Goal: Task Accomplishment & Management: Use online tool/utility

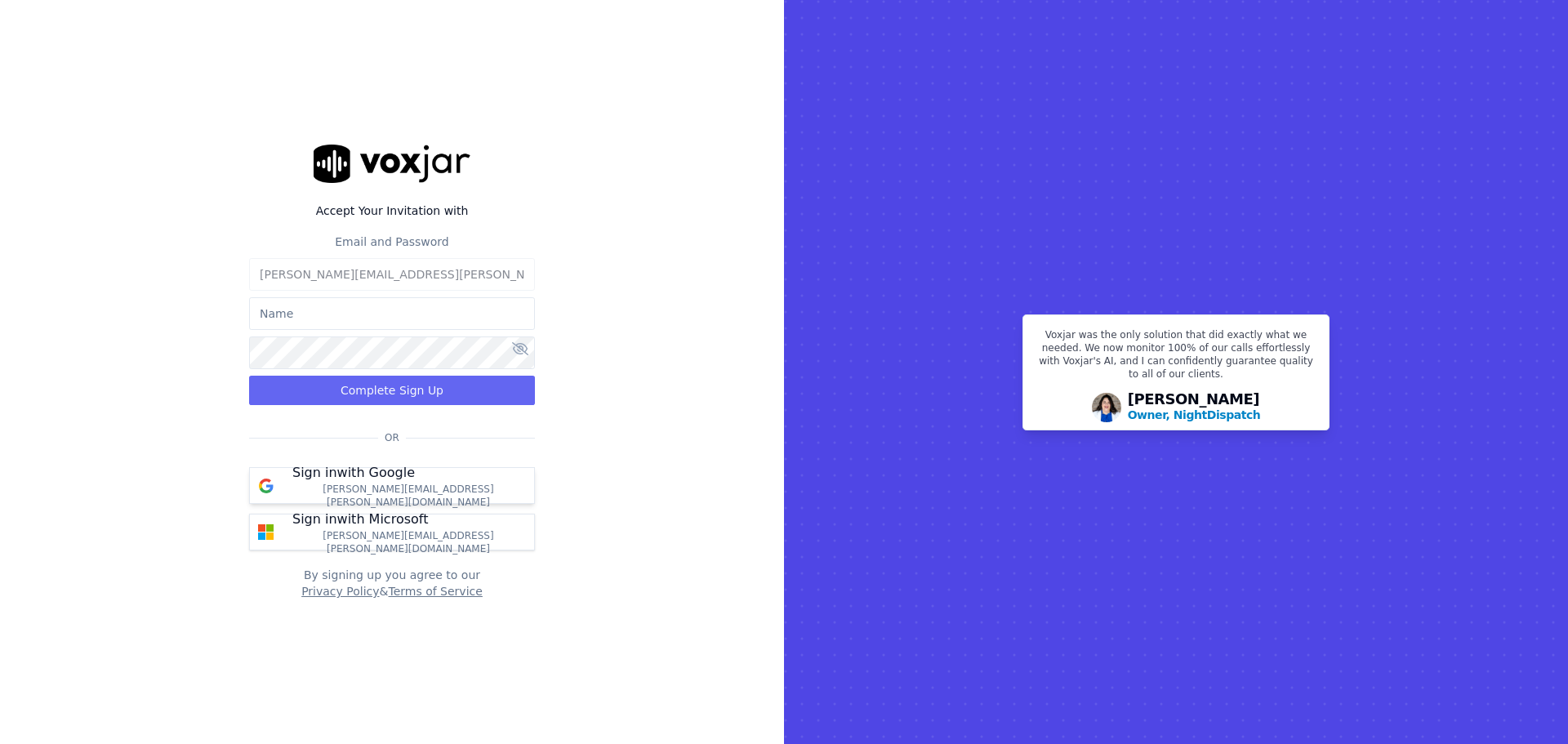
click at [420, 488] on div "Sign in with Google sarah.lawton@stressfree.com" at bounding box center [408, 486] width 252 height 45
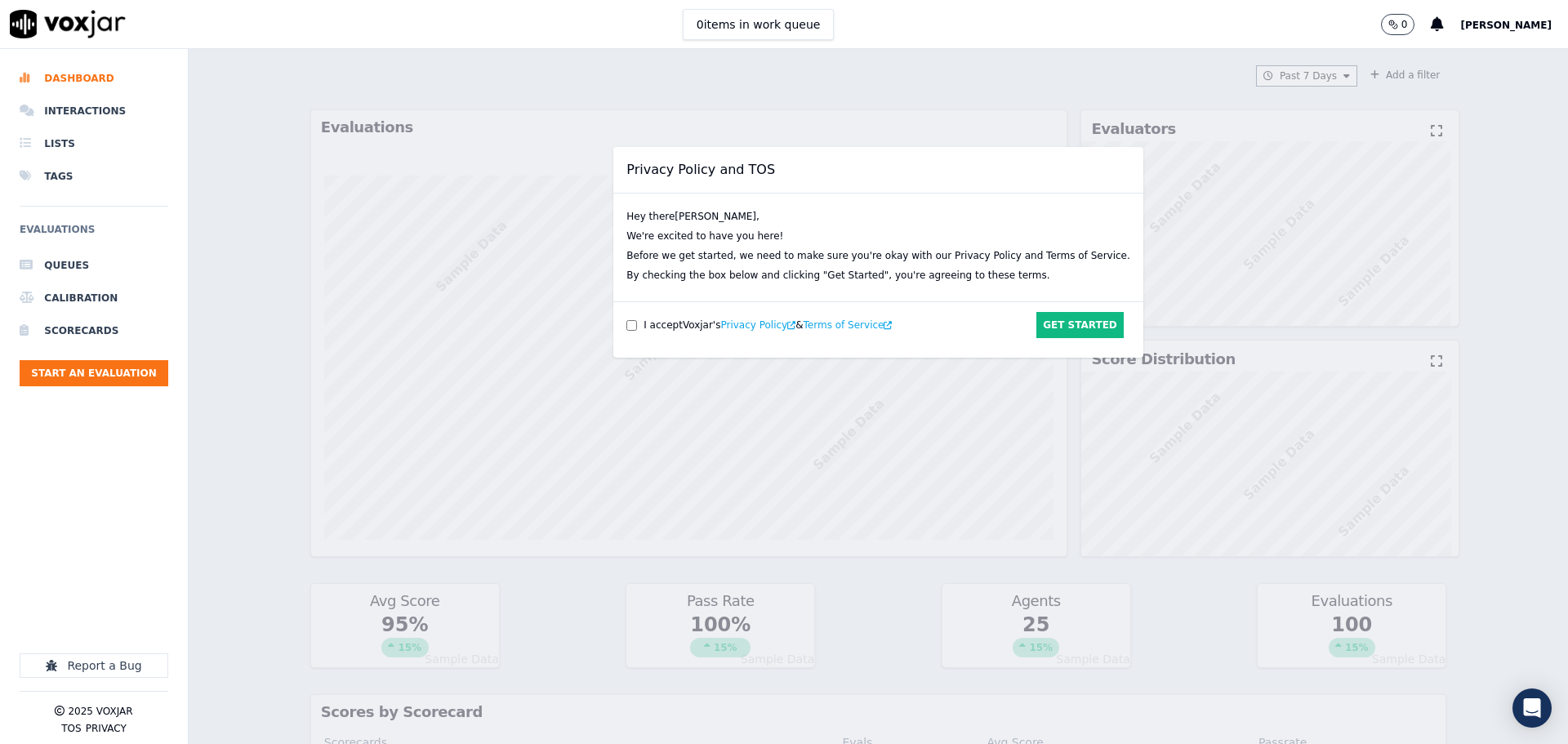
click at [651, 326] on div "I accept [PERSON_NAME] 's Privacy Policy & Terms of Service" at bounding box center [794, 325] width 335 height 13
click at [1036, 328] on button "Get Started" at bounding box center [1080, 324] width 88 height 26
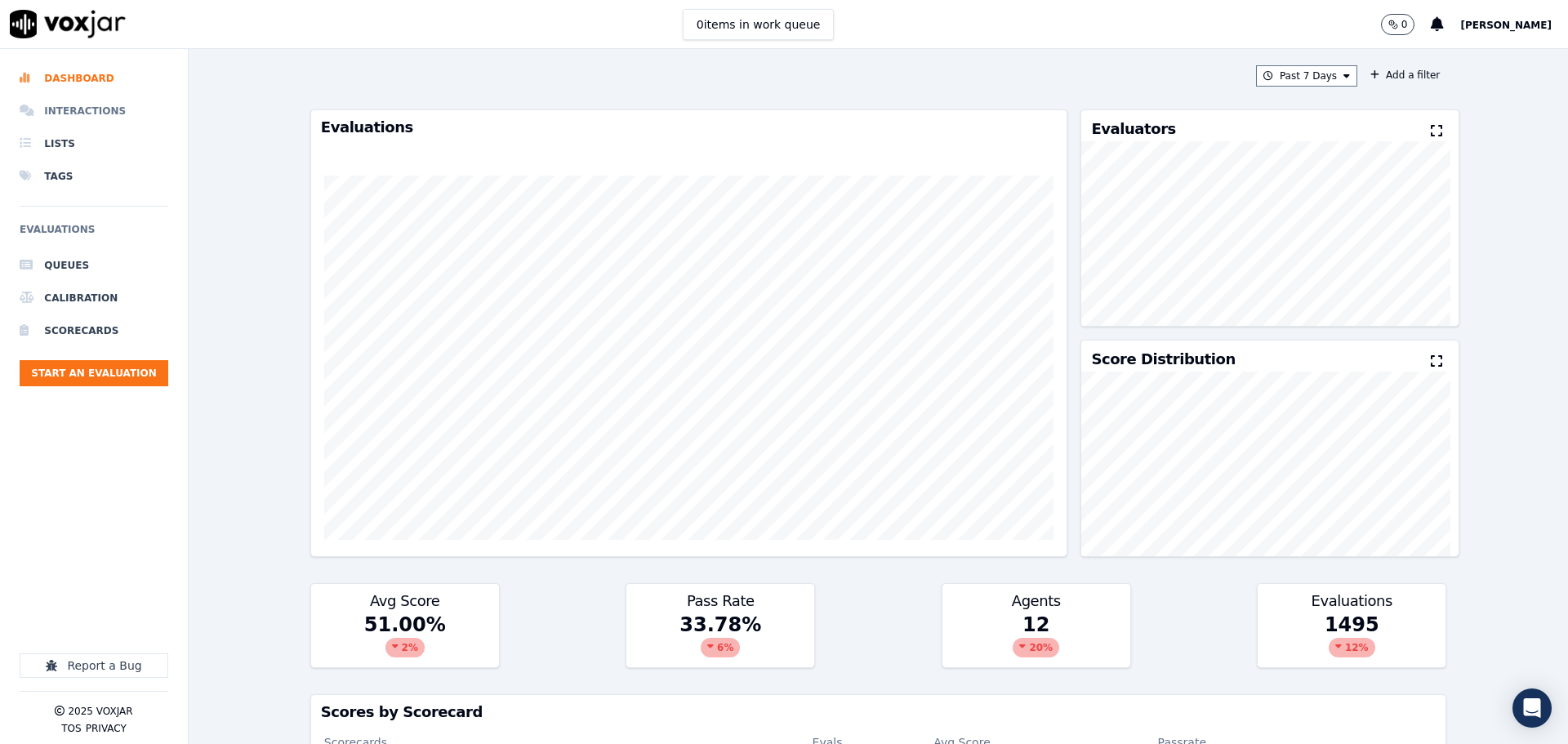
click at [88, 113] on li "Interactions" at bounding box center [94, 110] width 148 height 33
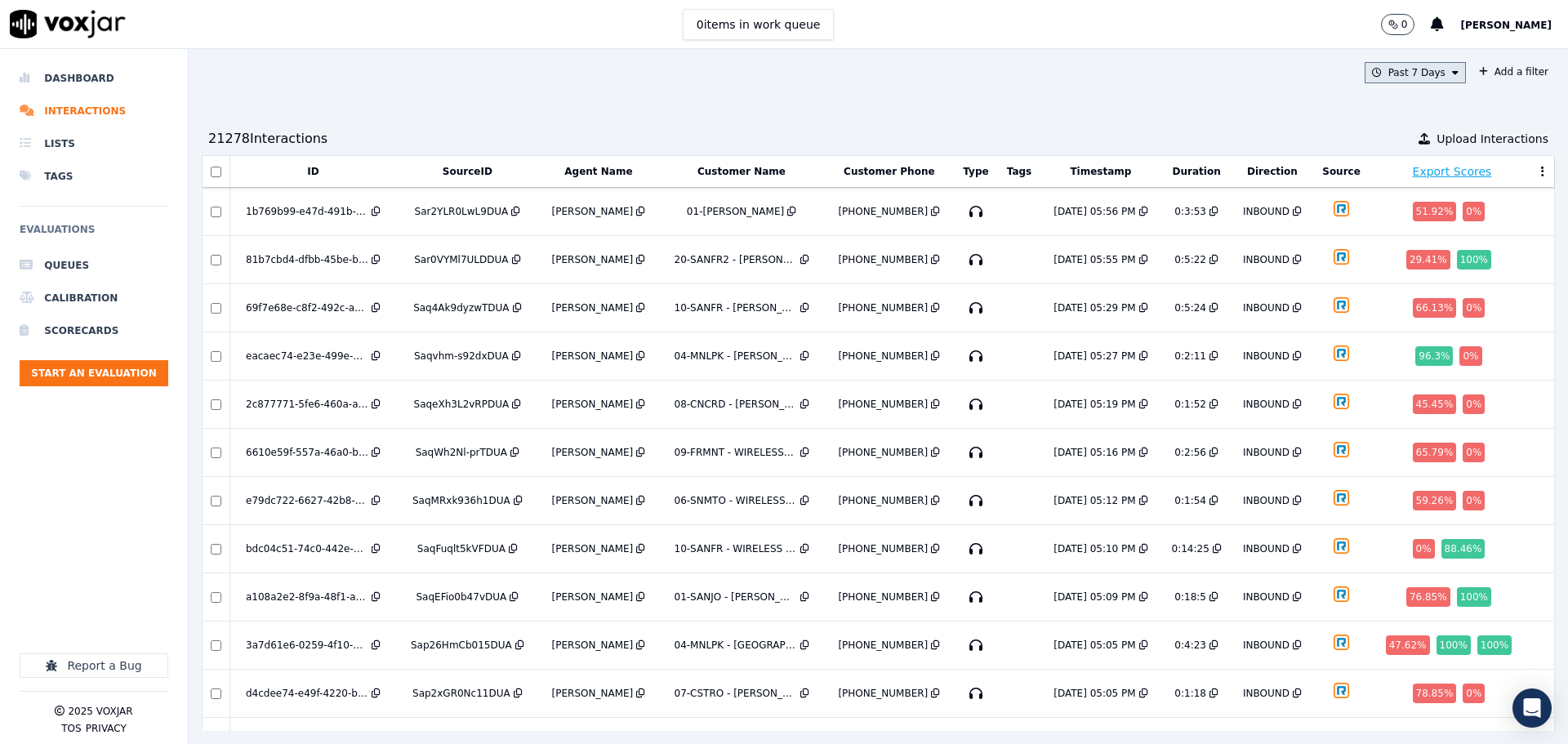
click at [1389, 73] on button "Past 7 Days" at bounding box center [1415, 72] width 101 height 21
click at [1367, 221] on label "This Year" at bounding box center [1410, 220] width 88 height 19
click at [1426, 274] on button "Add" at bounding box center [1442, 260] width 32 height 26
click at [103, 70] on li "Dashboard" at bounding box center [94, 78] width 148 height 33
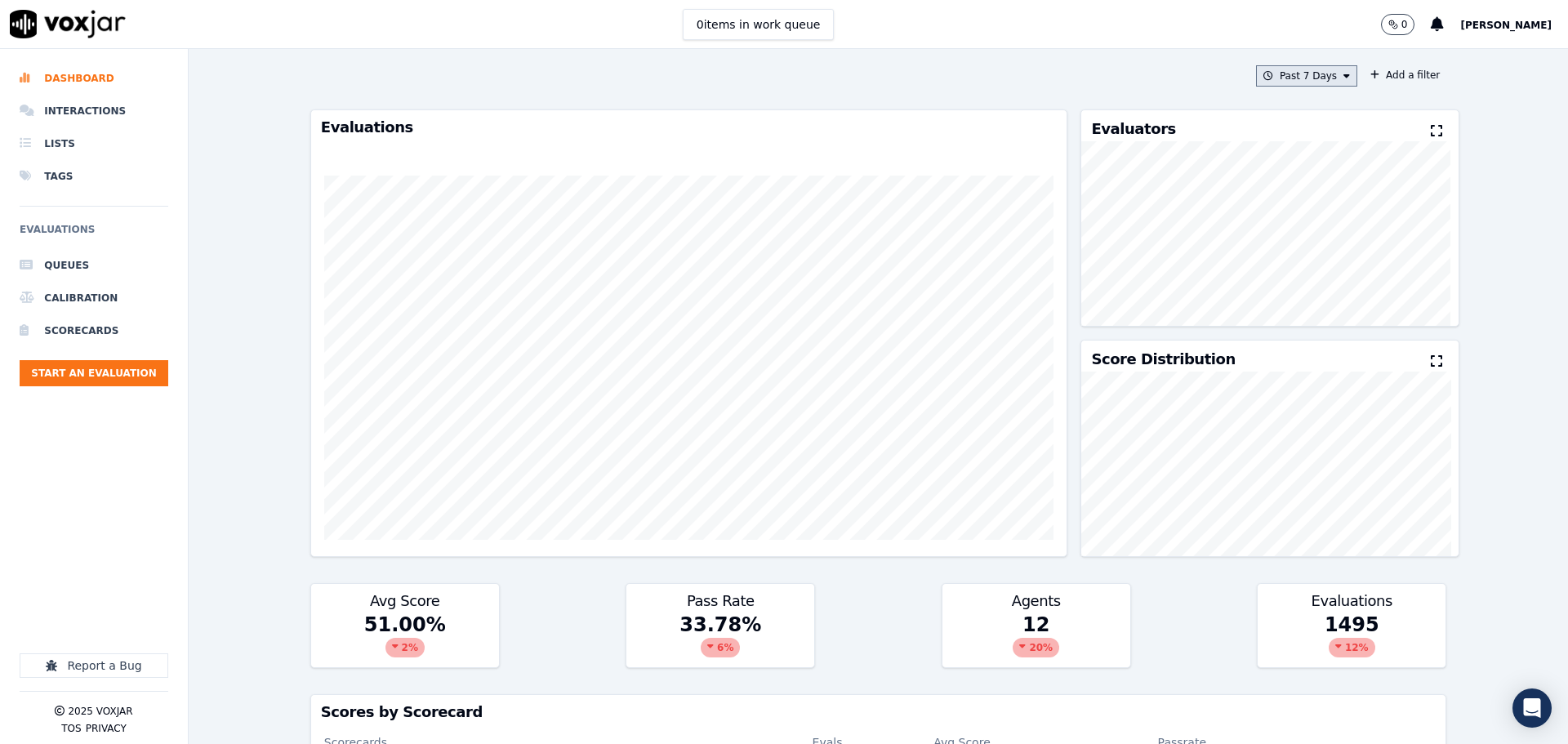
click at [1295, 81] on button "Past 7 Days" at bounding box center [1307, 76] width 101 height 21
click at [1317, 277] on button "Add" at bounding box center [1333, 264] width 32 height 26
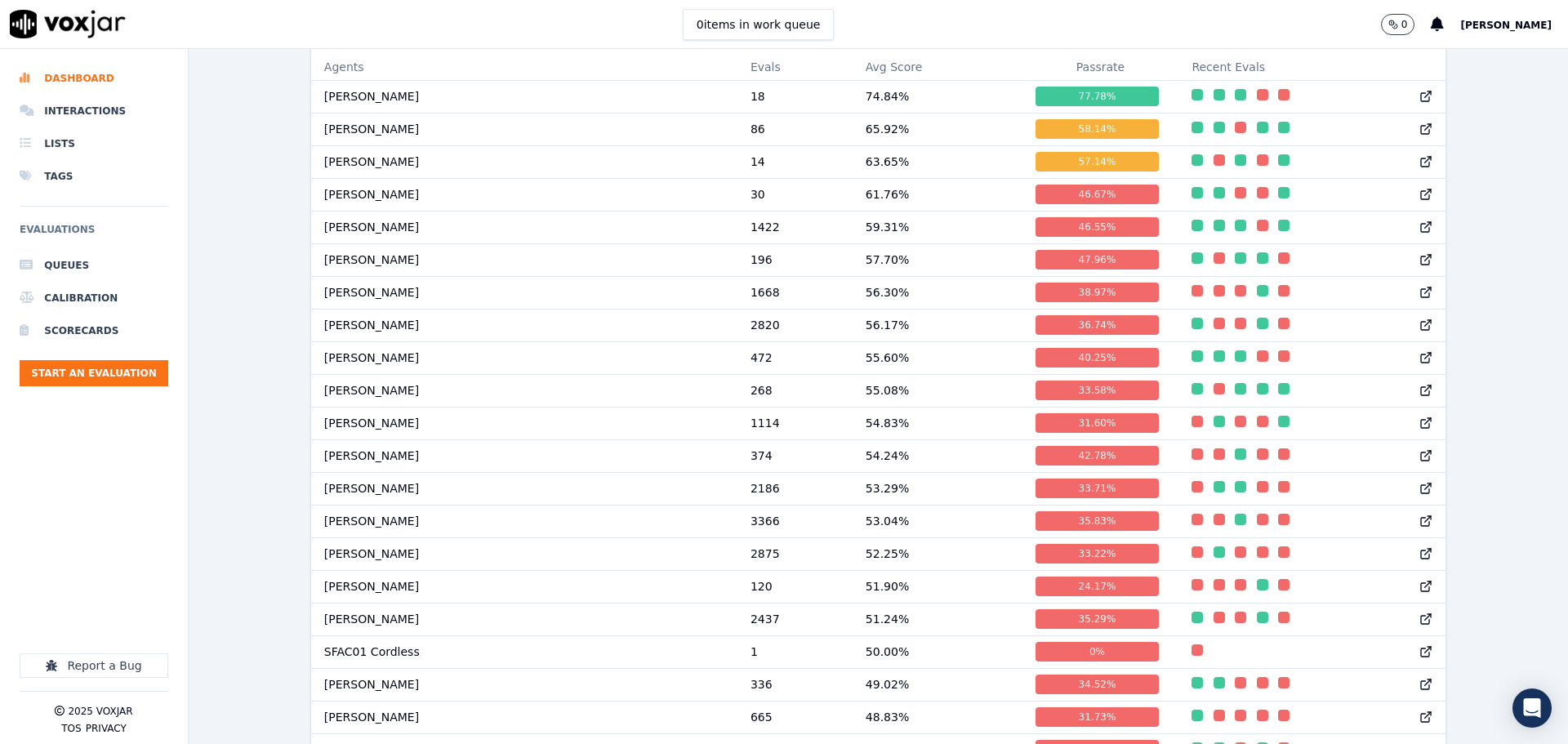
scroll to position [980, 0]
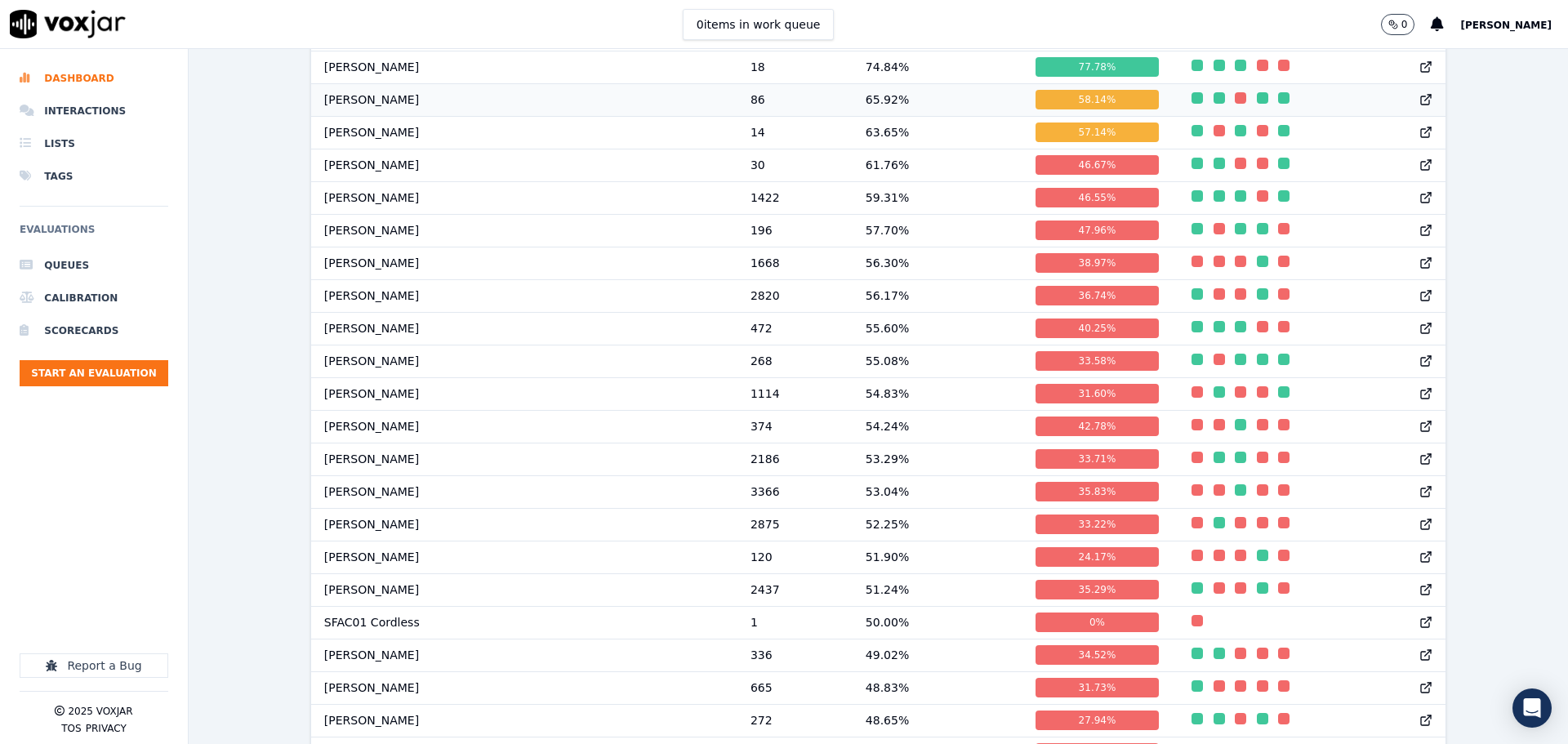
click at [501, 116] on td "Steve Pona" at bounding box center [524, 99] width 426 height 33
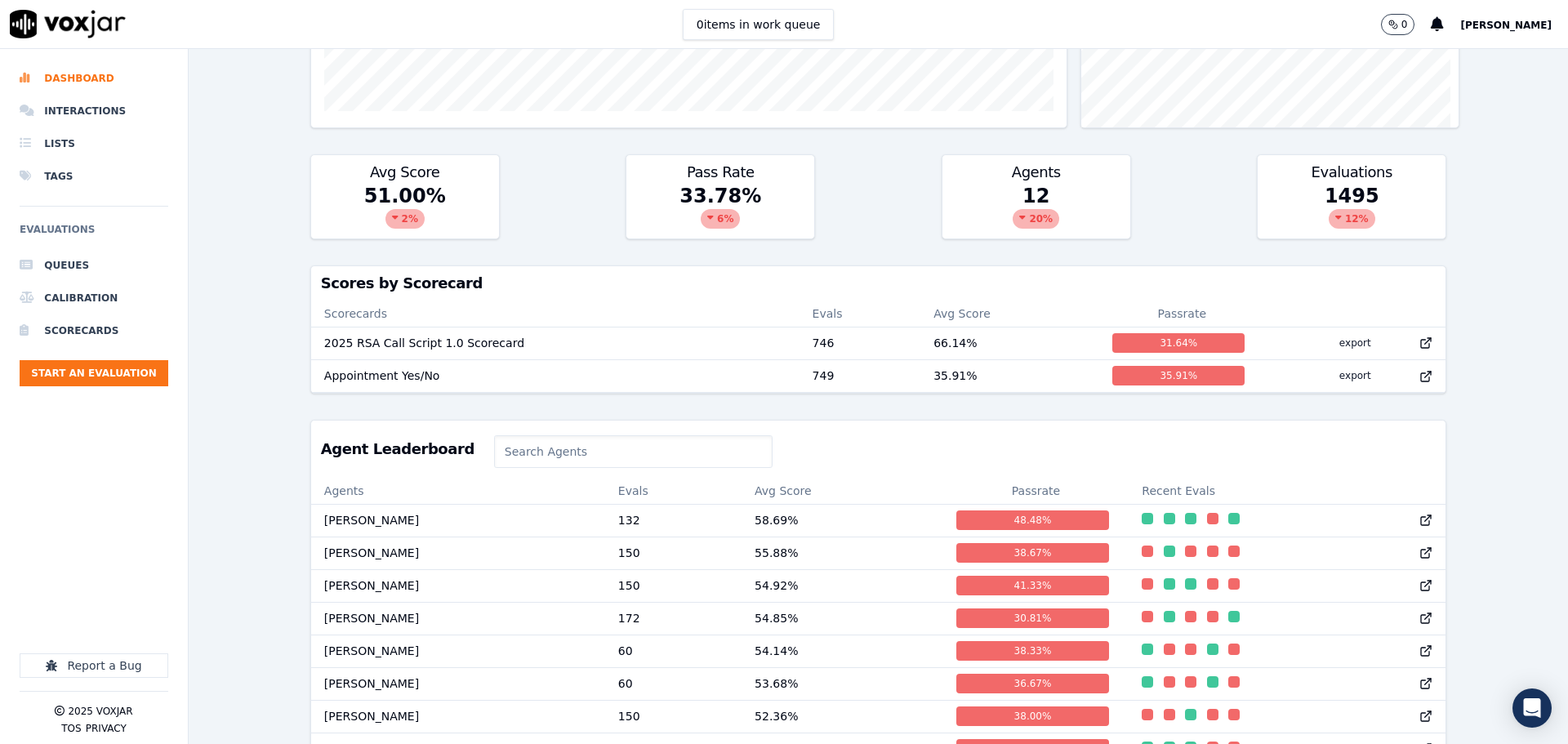
scroll to position [650, 0]
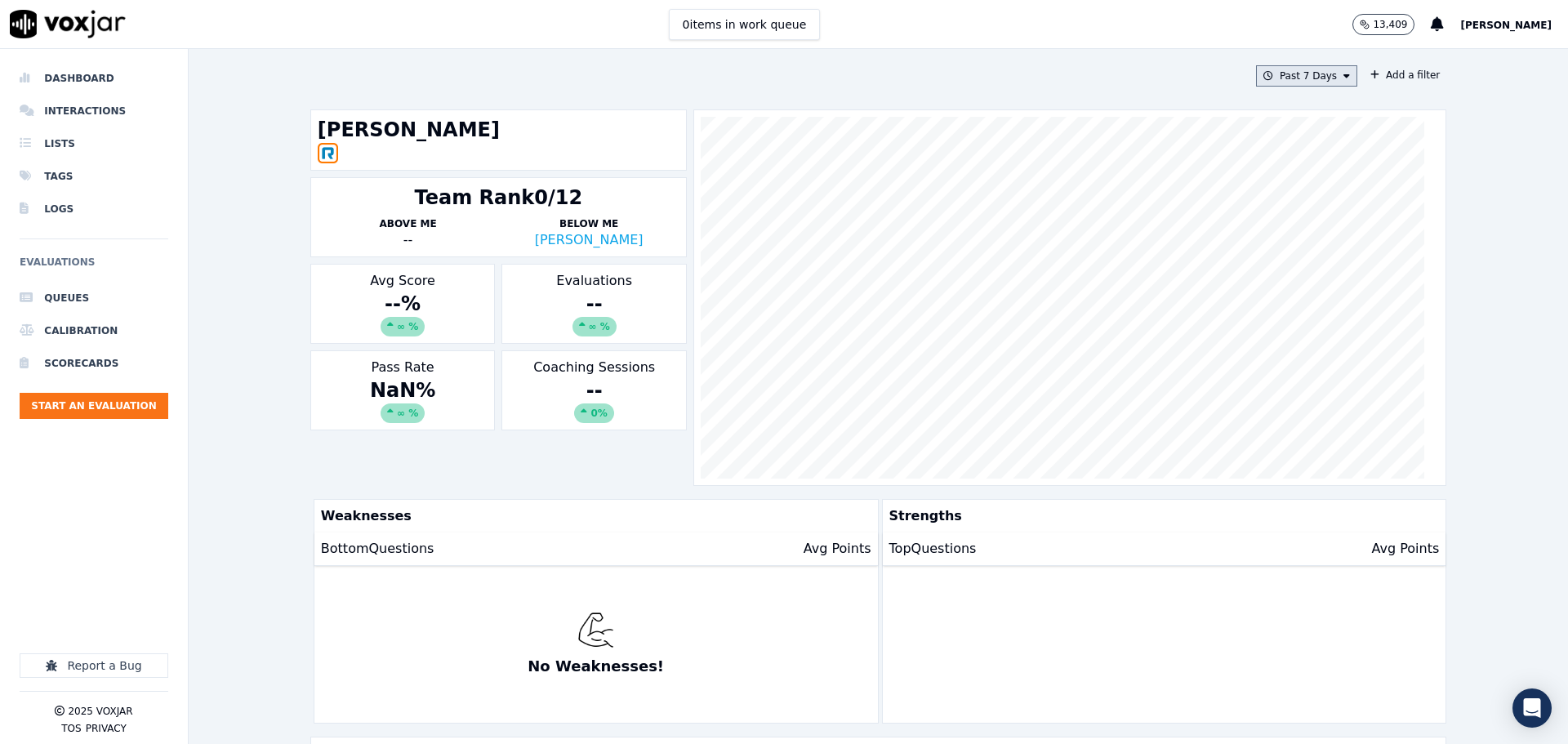
click at [1292, 79] on button "Past 7 Days" at bounding box center [1307, 76] width 101 height 21
click at [1317, 277] on button "Add" at bounding box center [1333, 264] width 32 height 26
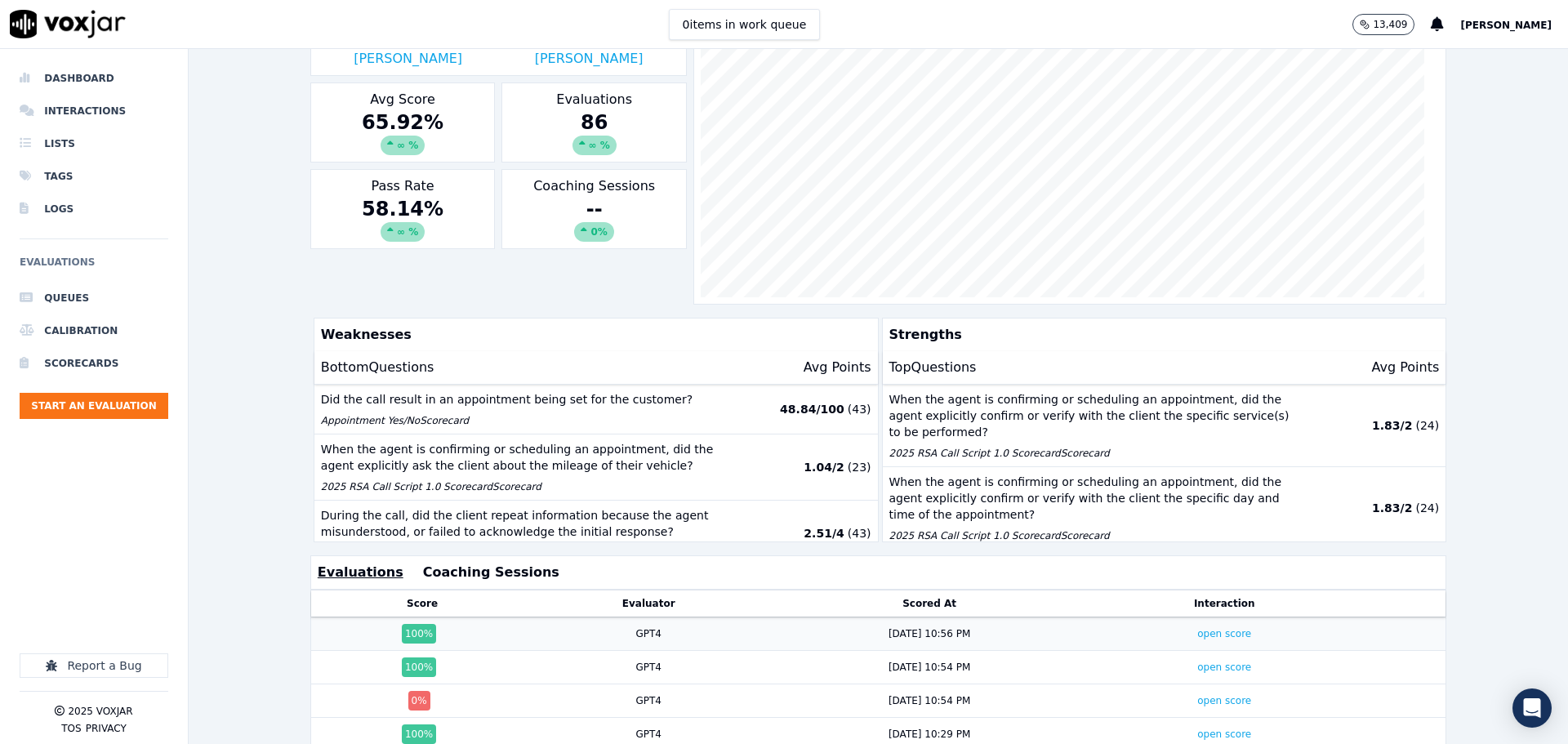
scroll to position [153, 0]
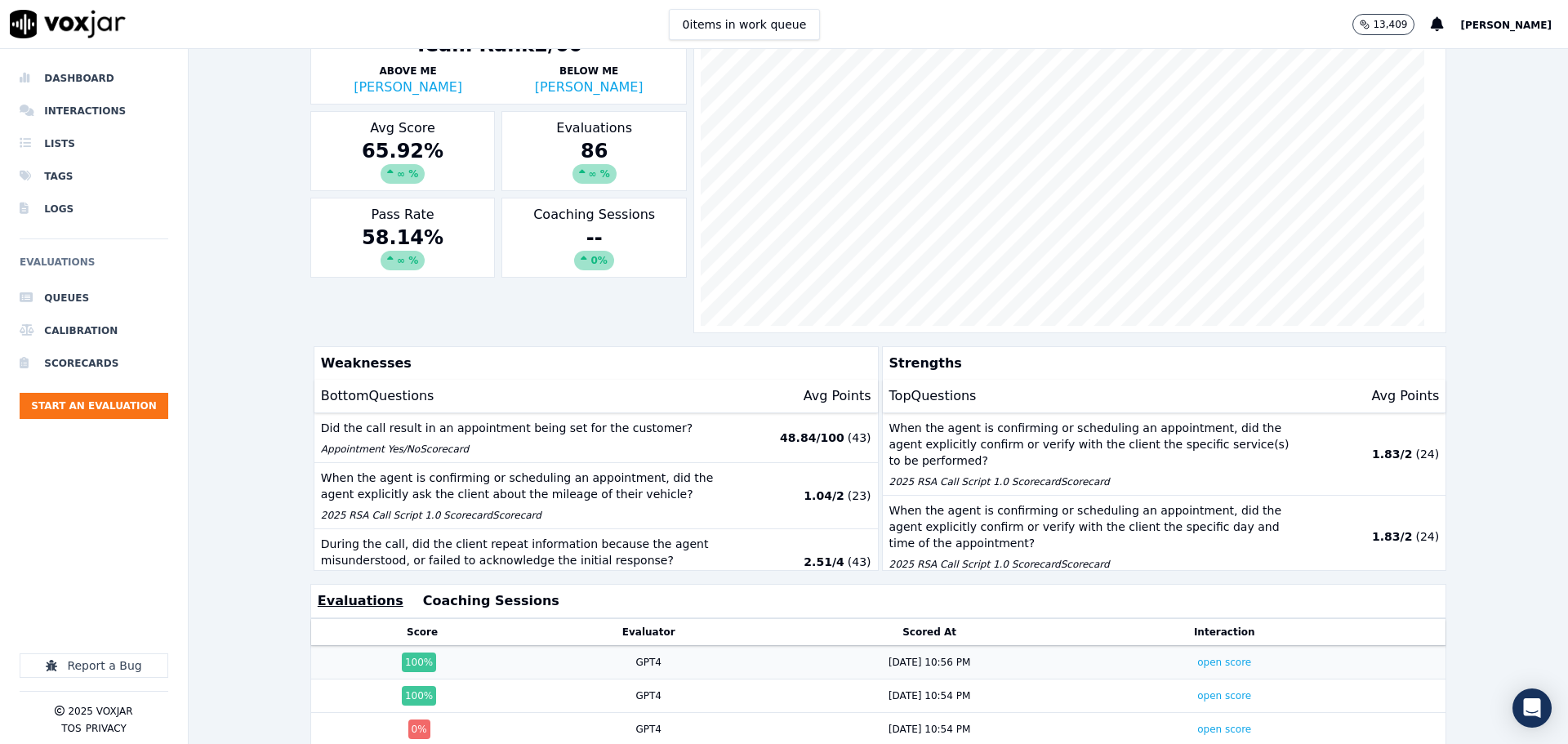
click at [474, 659] on div "100 %" at bounding box center [422, 661] width 210 height 19
click at [1180, 655] on td "open score" at bounding box center [1224, 663] width 258 height 34
click at [1197, 660] on link "open score" at bounding box center [1224, 662] width 54 height 12
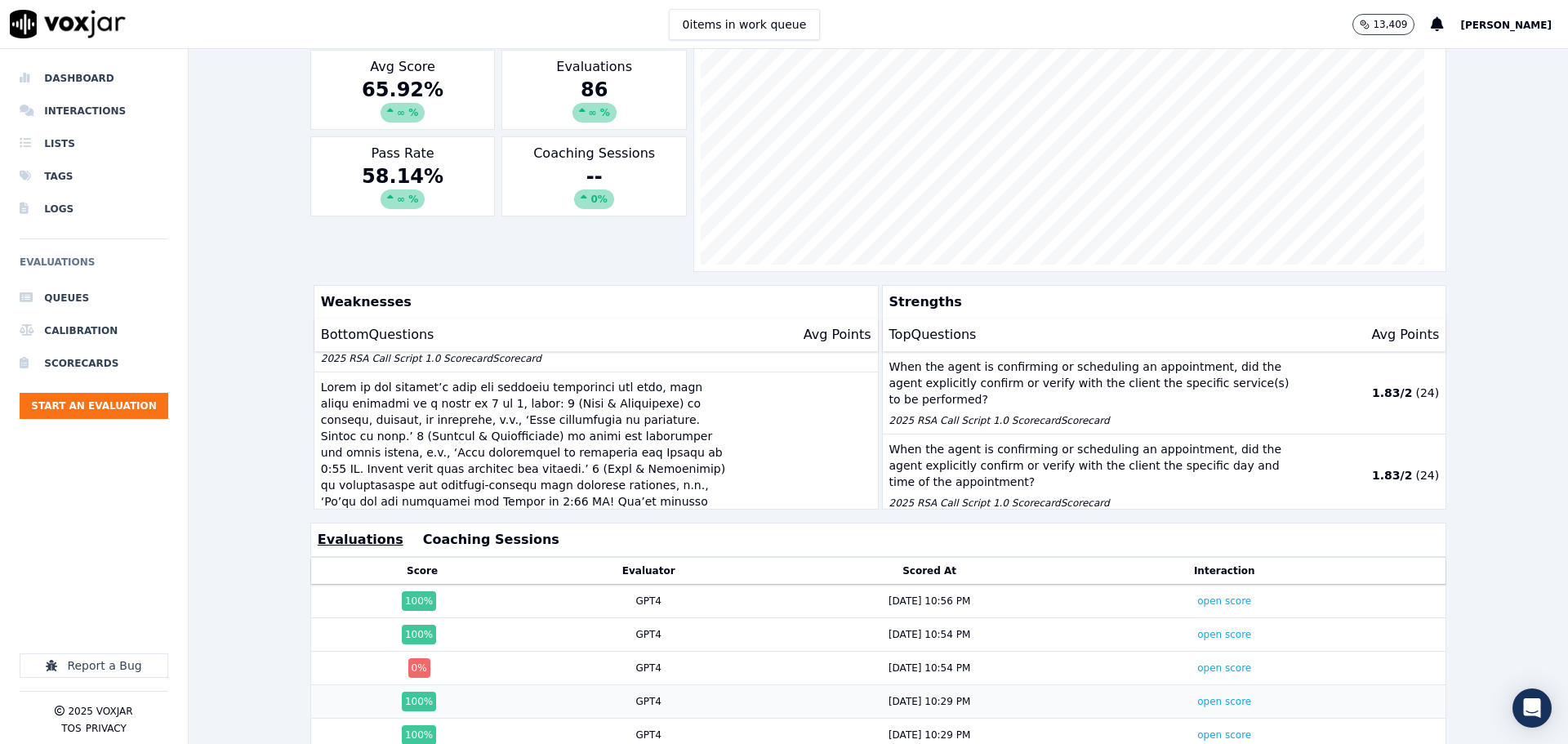
scroll to position [316, 0]
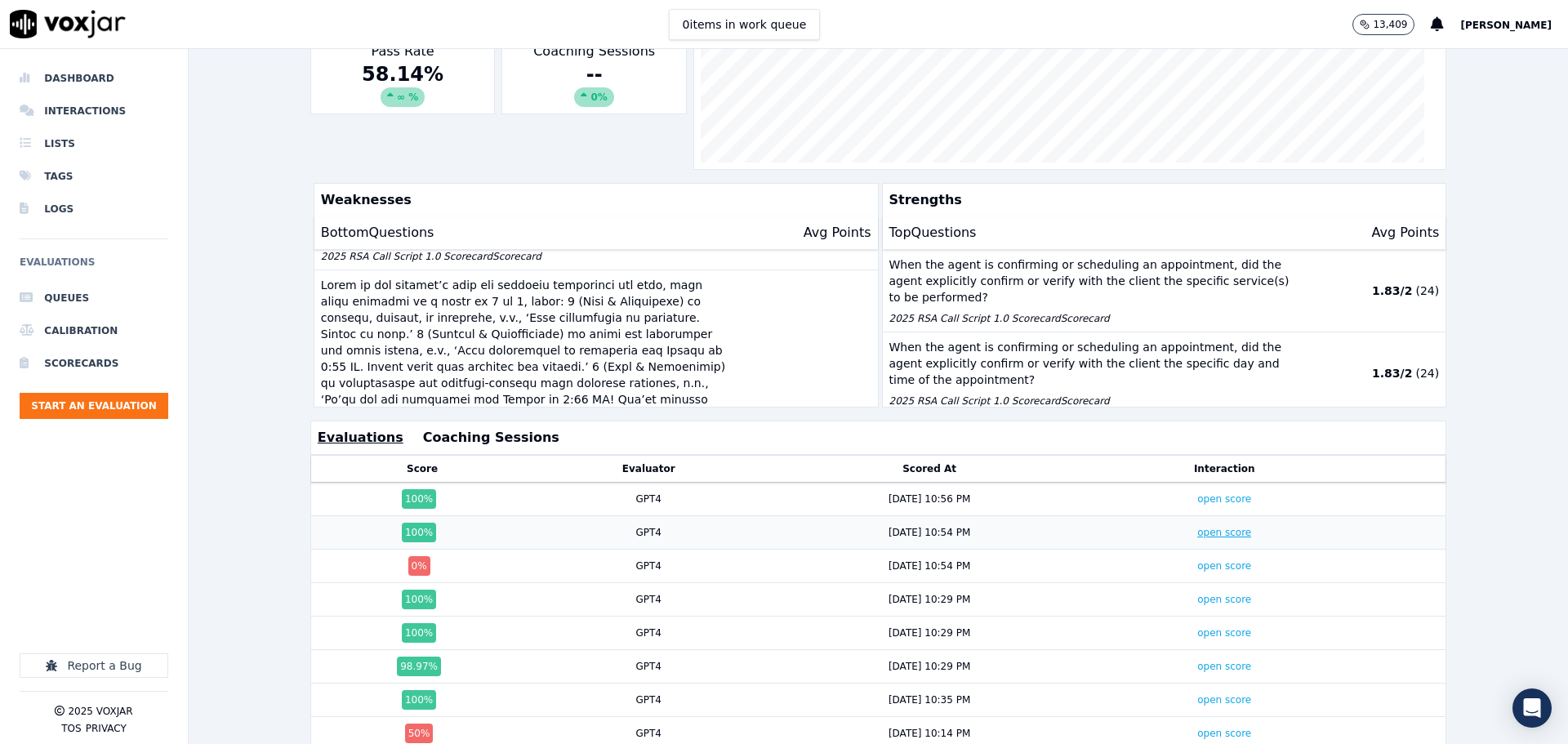
click at [1206, 533] on link "open score" at bounding box center [1224, 533] width 54 height 12
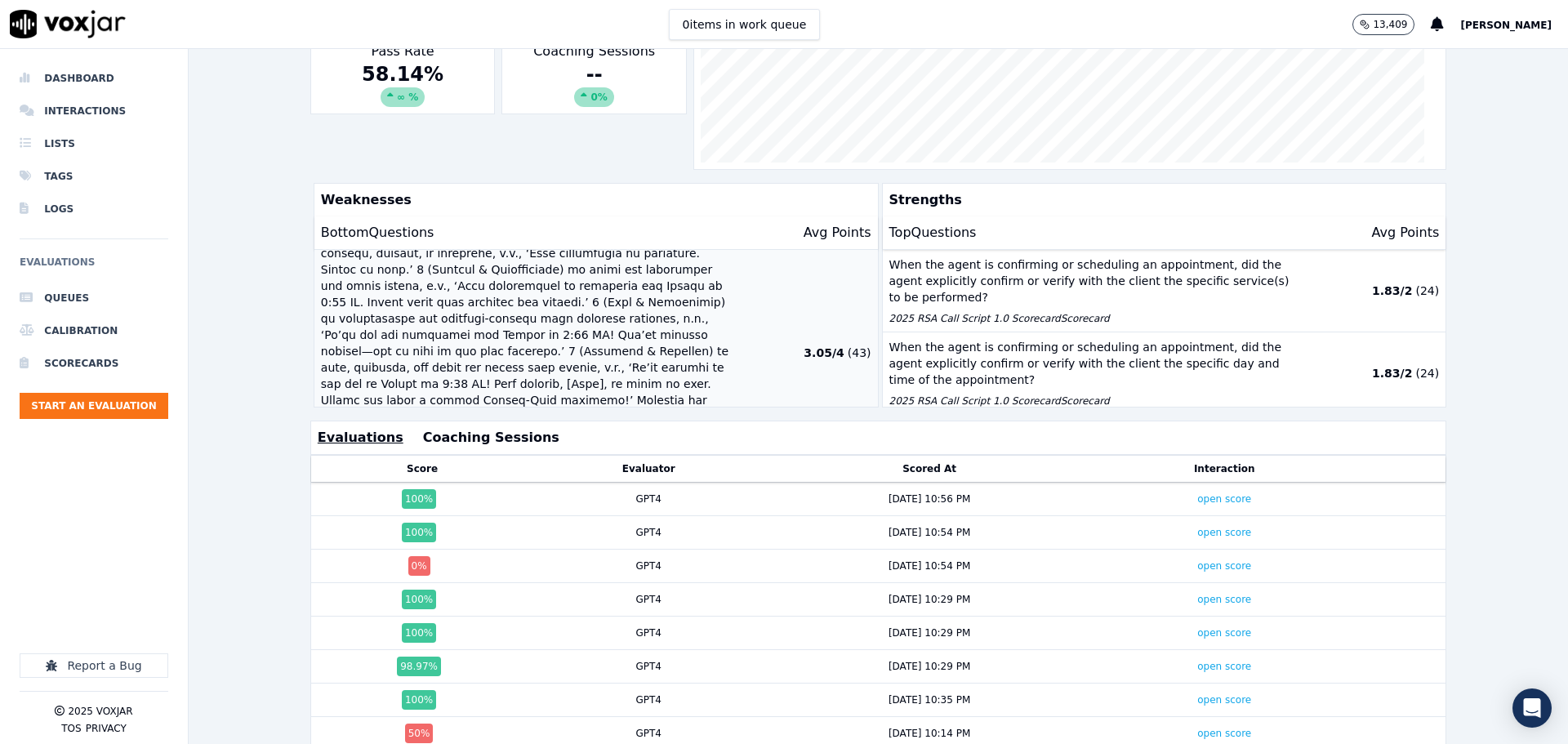
scroll to position [220, 0]
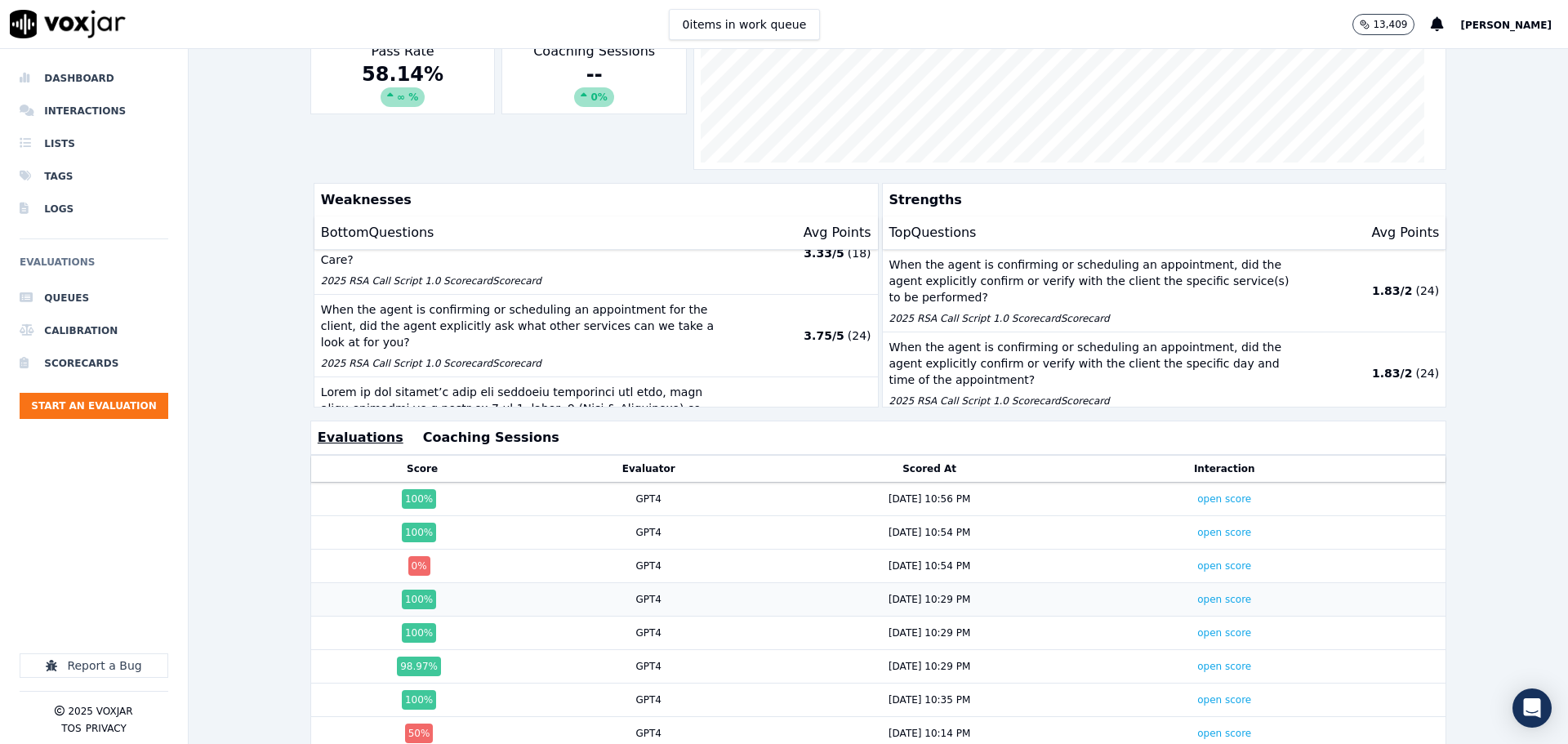
click at [1185, 607] on td "open score" at bounding box center [1224, 600] width 258 height 34
click at [1197, 602] on link "open score" at bounding box center [1224, 600] width 54 height 12
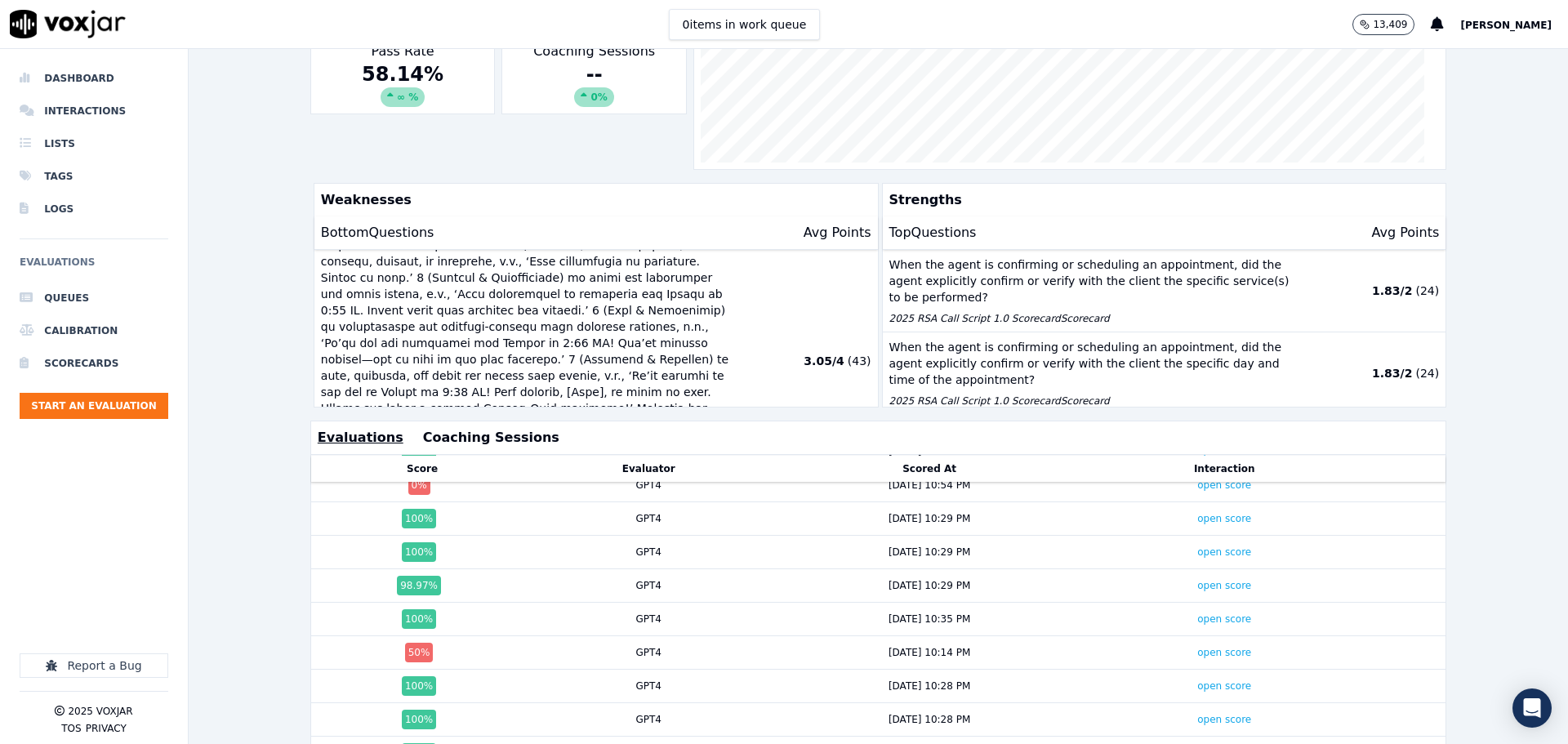
scroll to position [82, 0]
click at [1197, 590] on link "open score" at bounding box center [1224, 585] width 54 height 12
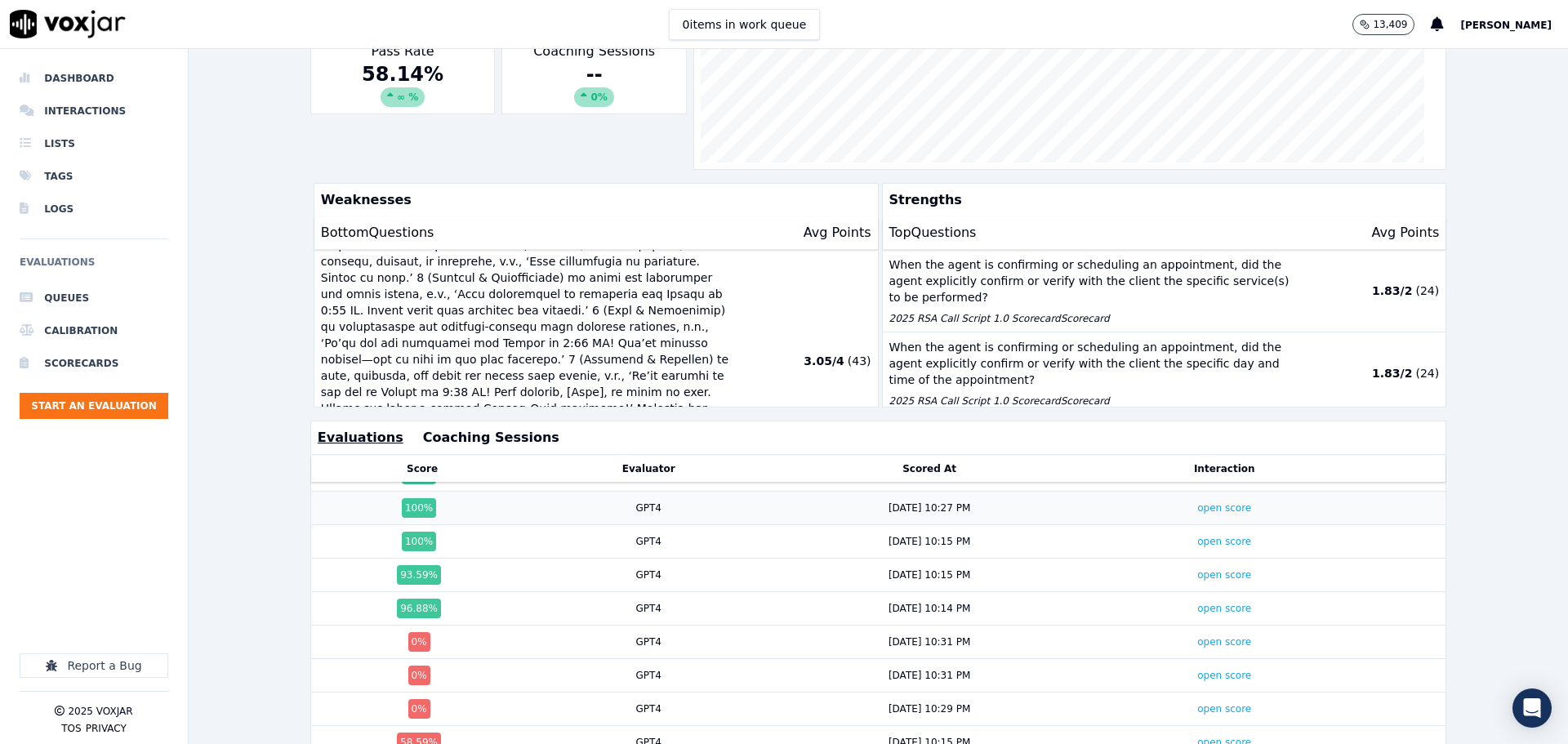
scroll to position [327, 0]
click at [1197, 603] on link "open score" at bounding box center [1224, 608] width 54 height 12
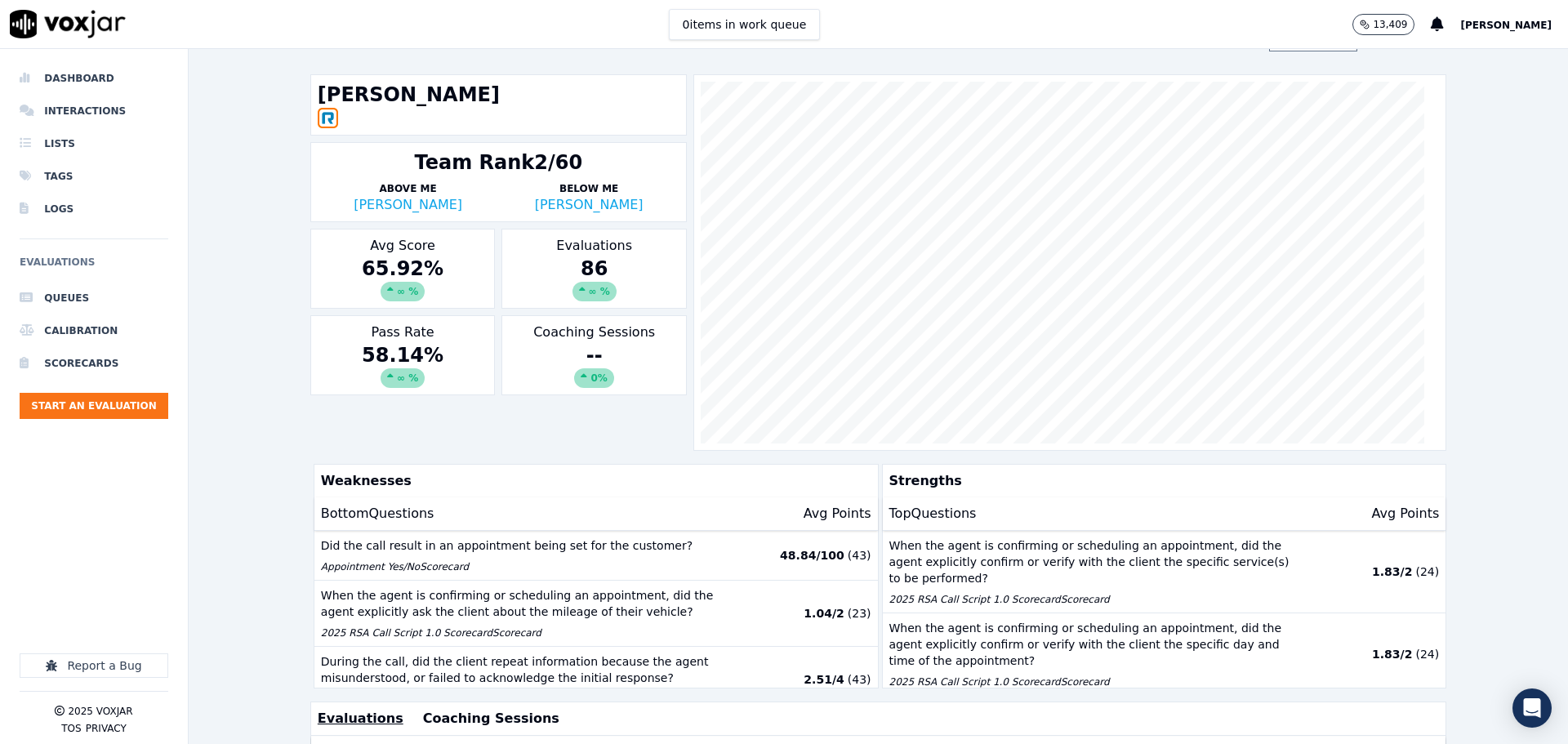
scroll to position [0, 0]
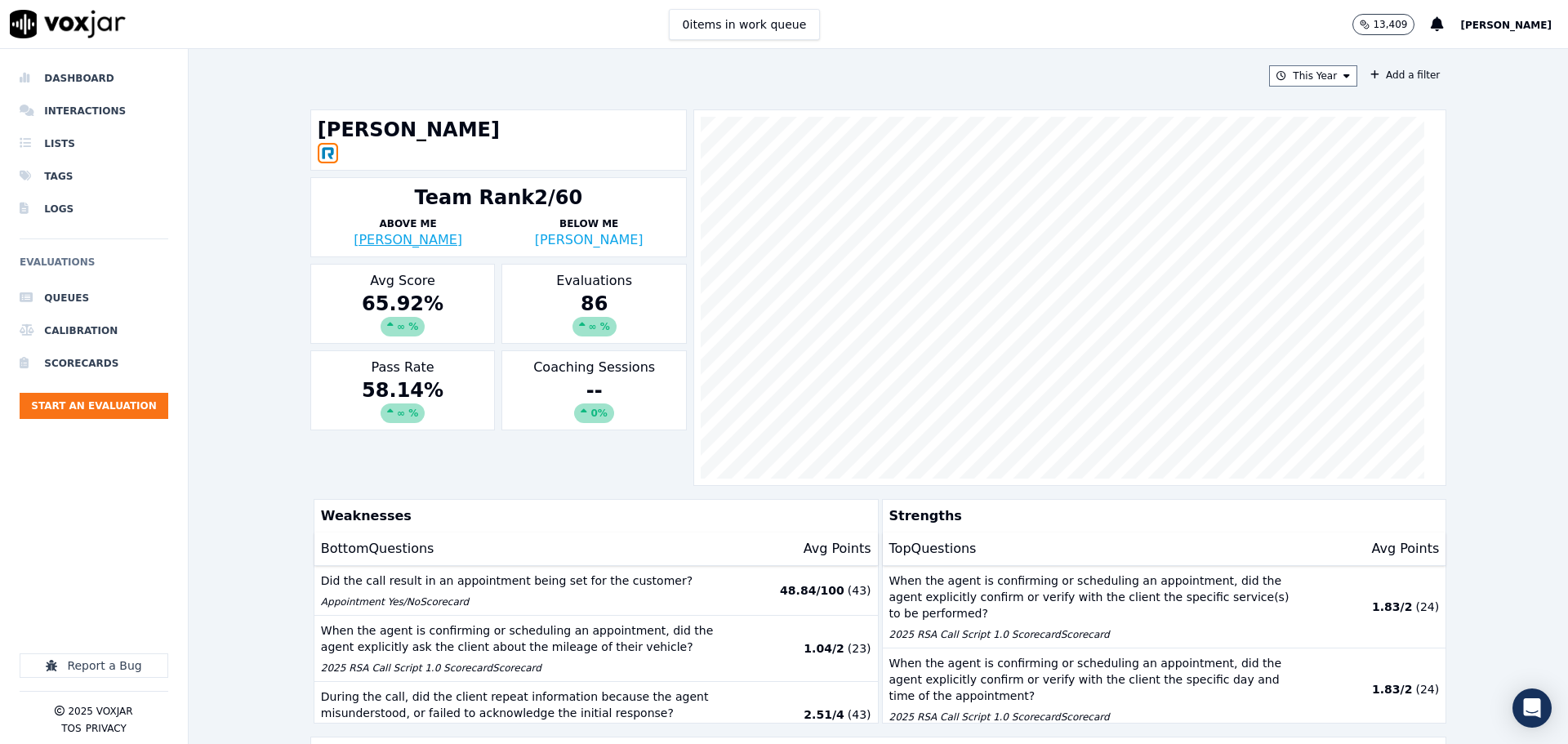
click at [399, 242] on link "Chad Rivera" at bounding box center [408, 239] width 109 height 15
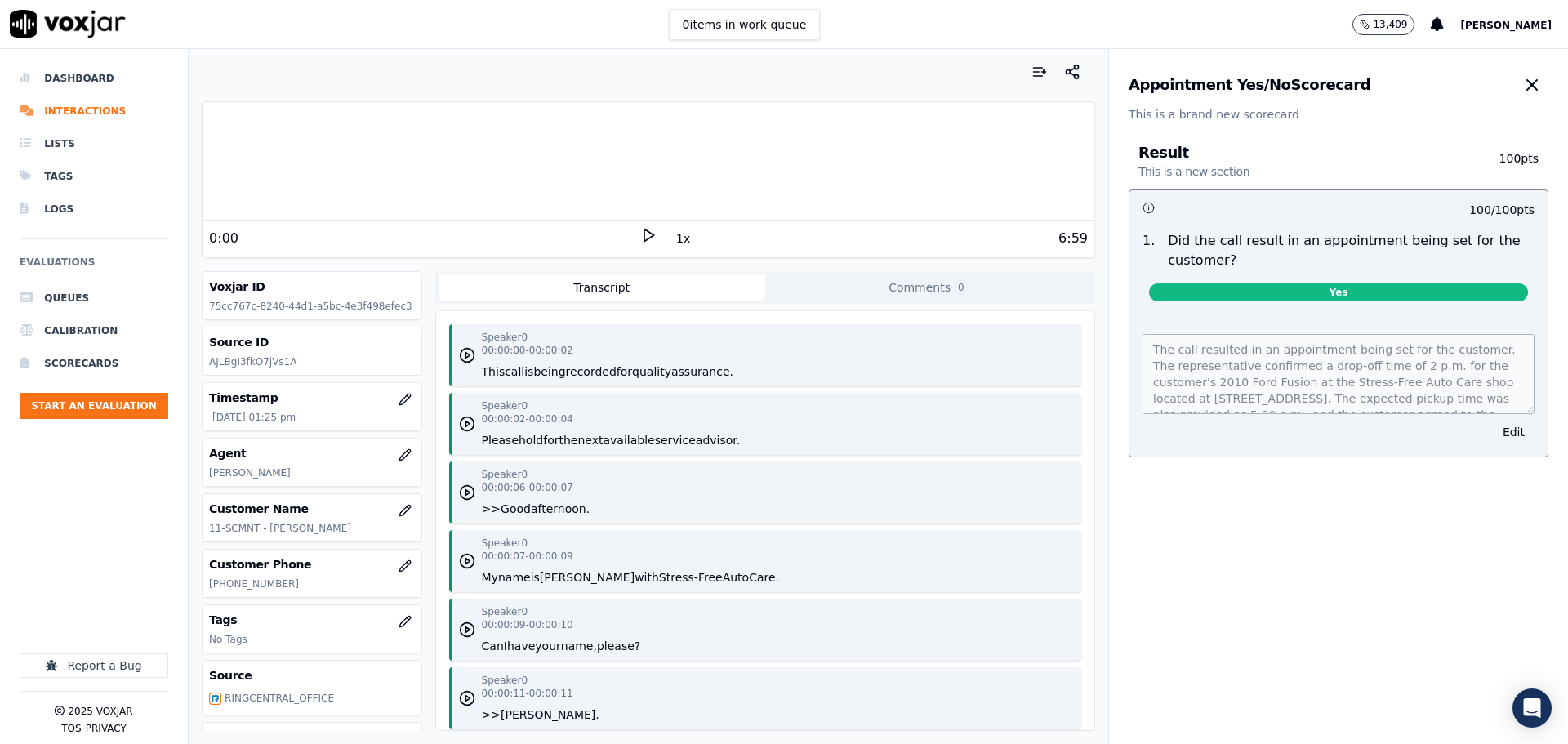
click at [640, 235] on icon at bounding box center [648, 234] width 16 height 16
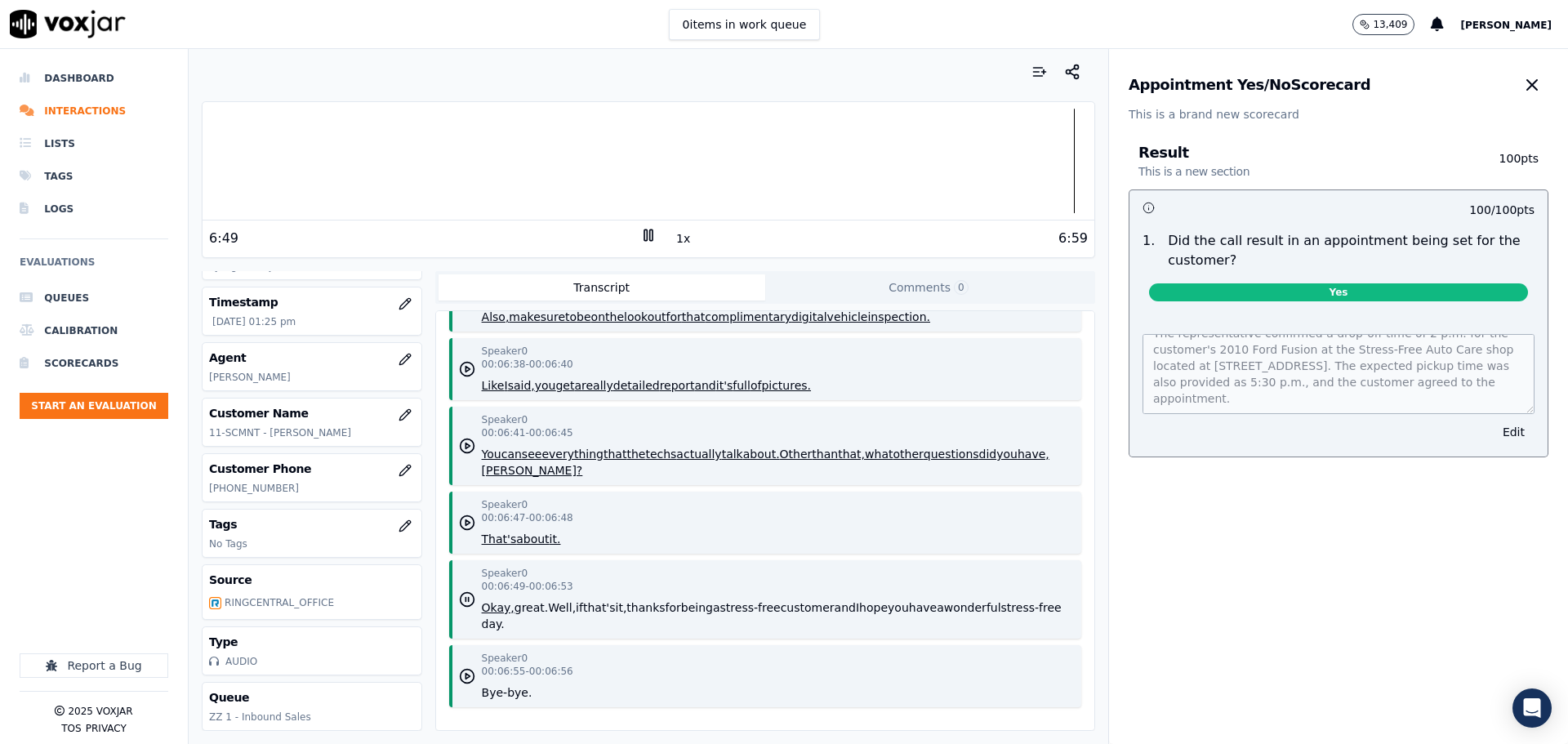
scroll to position [7303, 0]
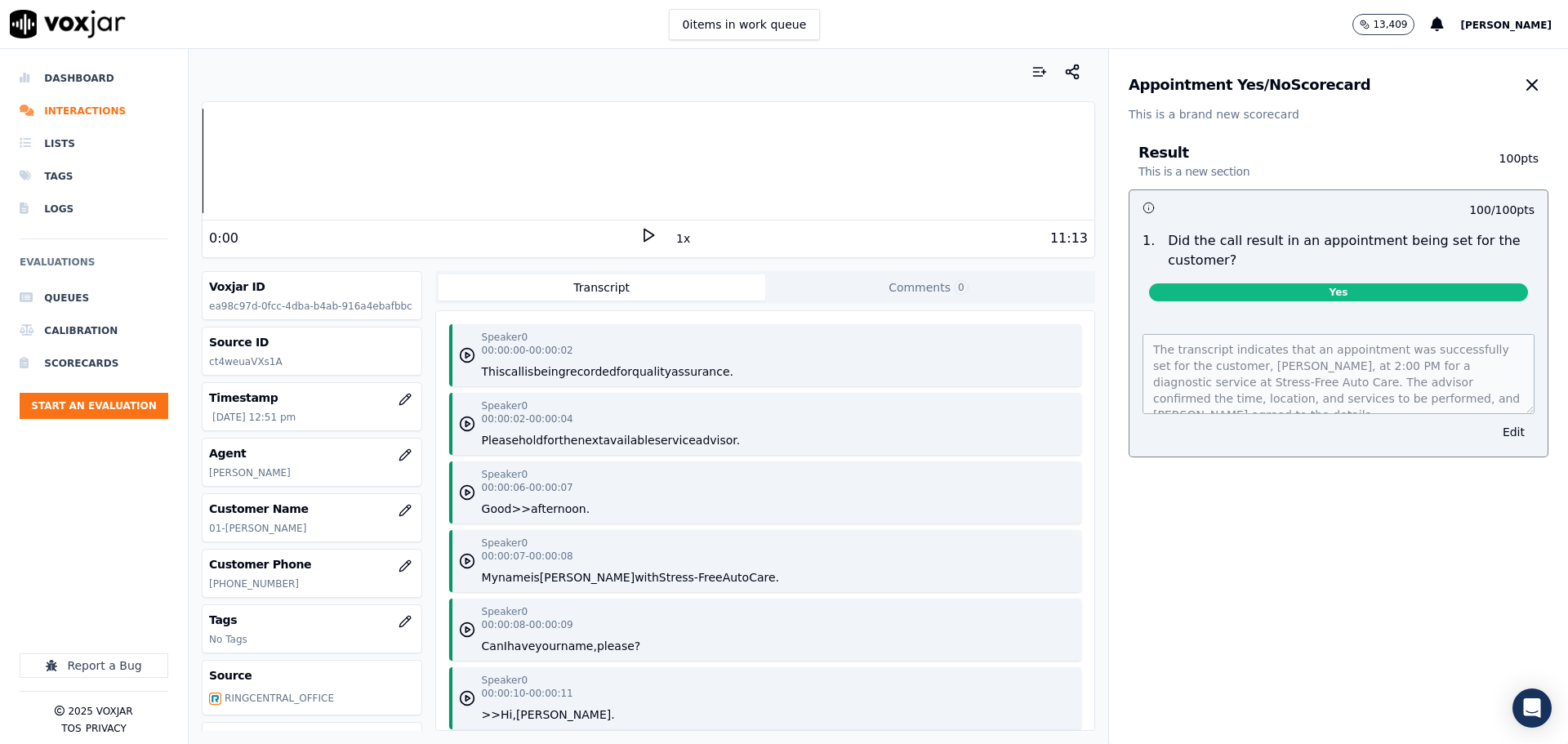
click at [640, 238] on icon at bounding box center [648, 234] width 16 height 16
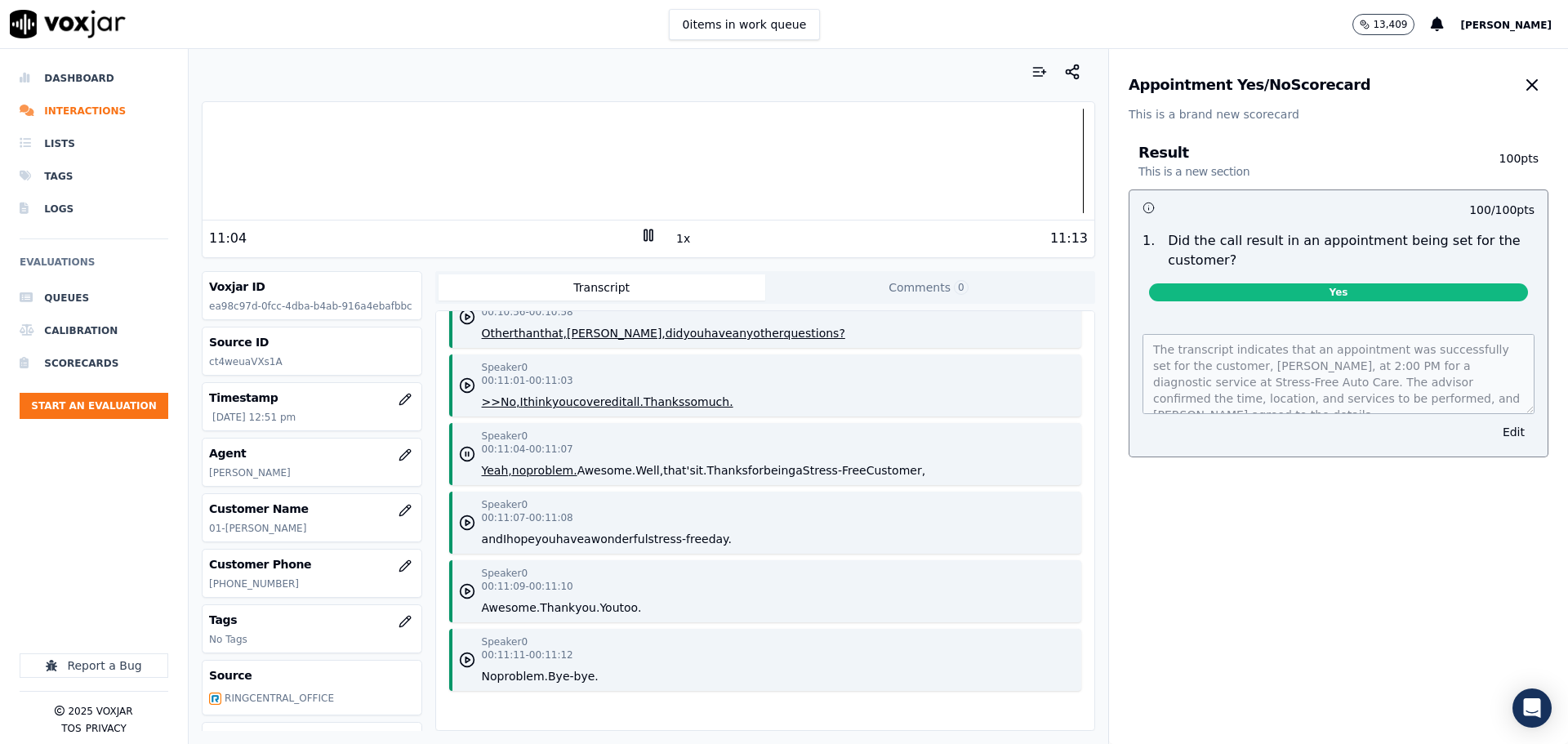
scroll to position [9789, 0]
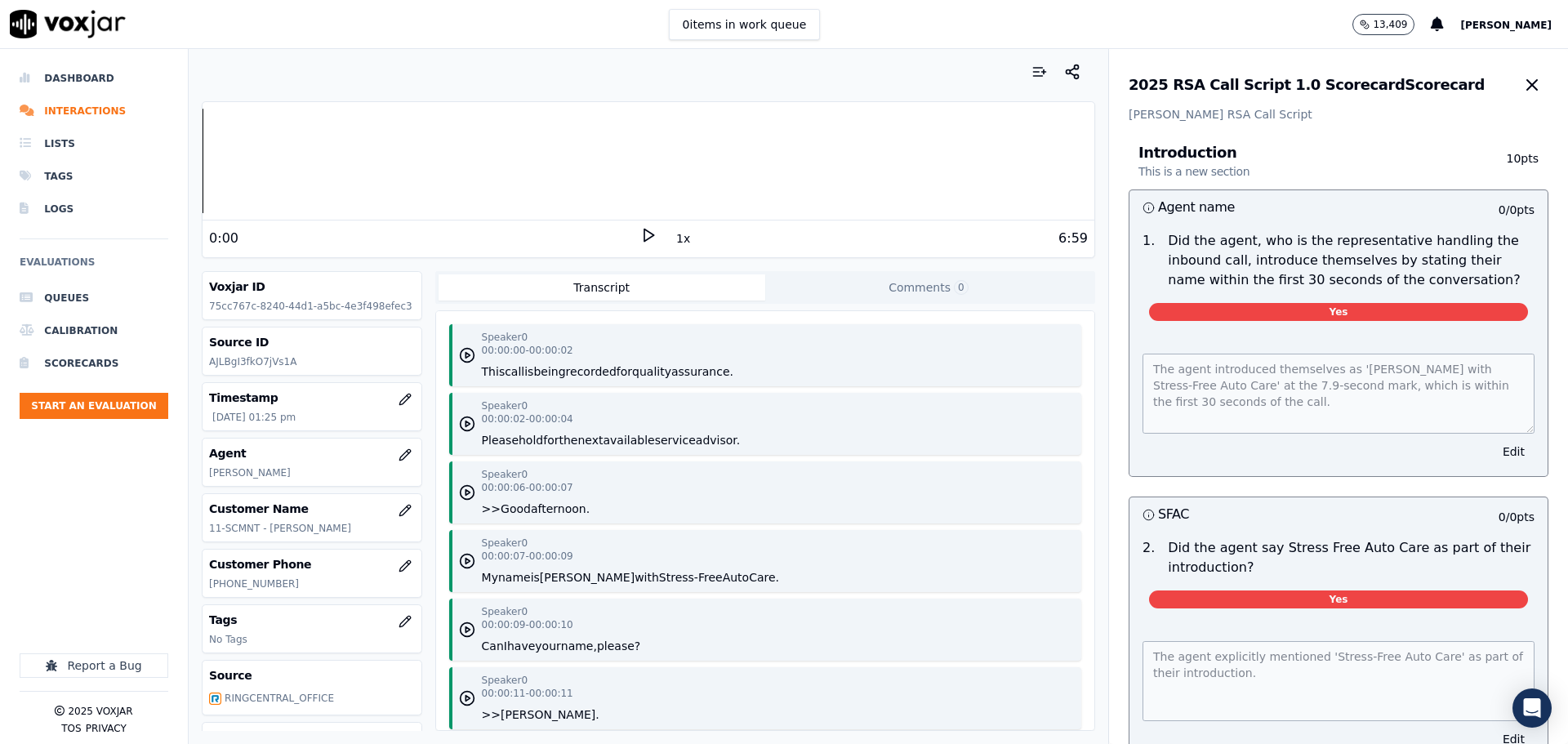
click at [659, 241] on div "6:59" at bounding box center [872, 238] width 431 height 19
click at [647, 234] on icon at bounding box center [648, 234] width 16 height 16
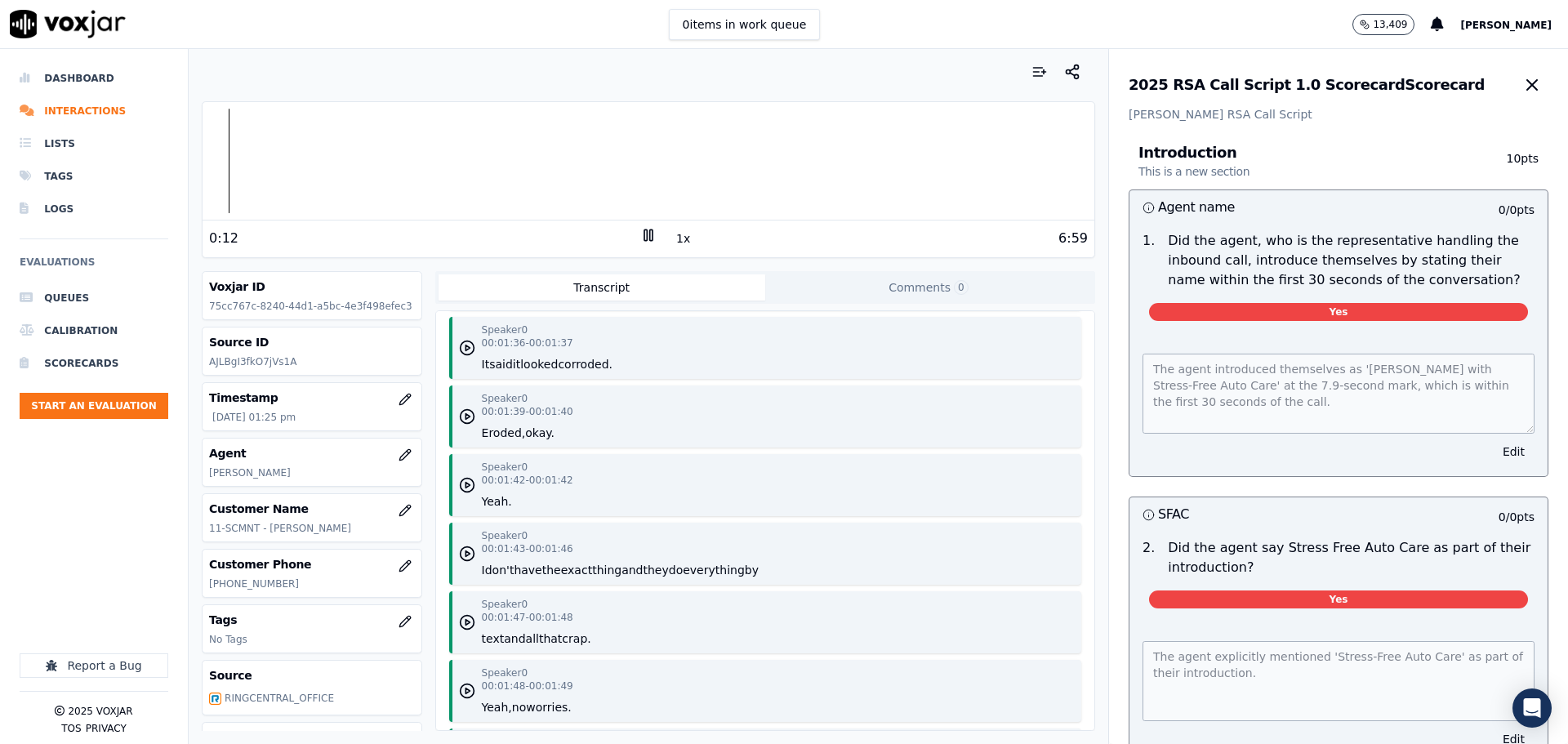
scroll to position [1796, 0]
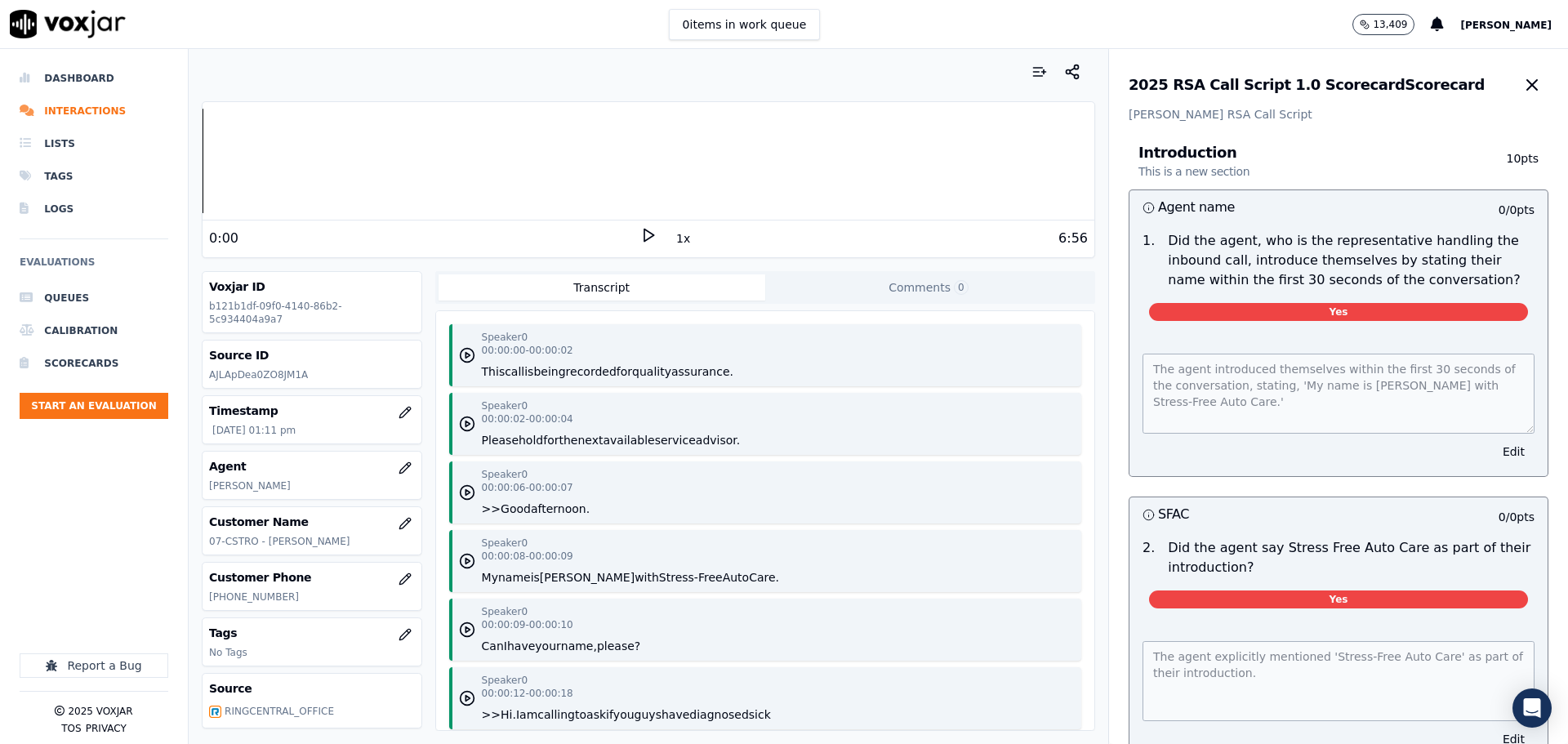
click at [643, 234] on icon at bounding box center [648, 234] width 16 height 16
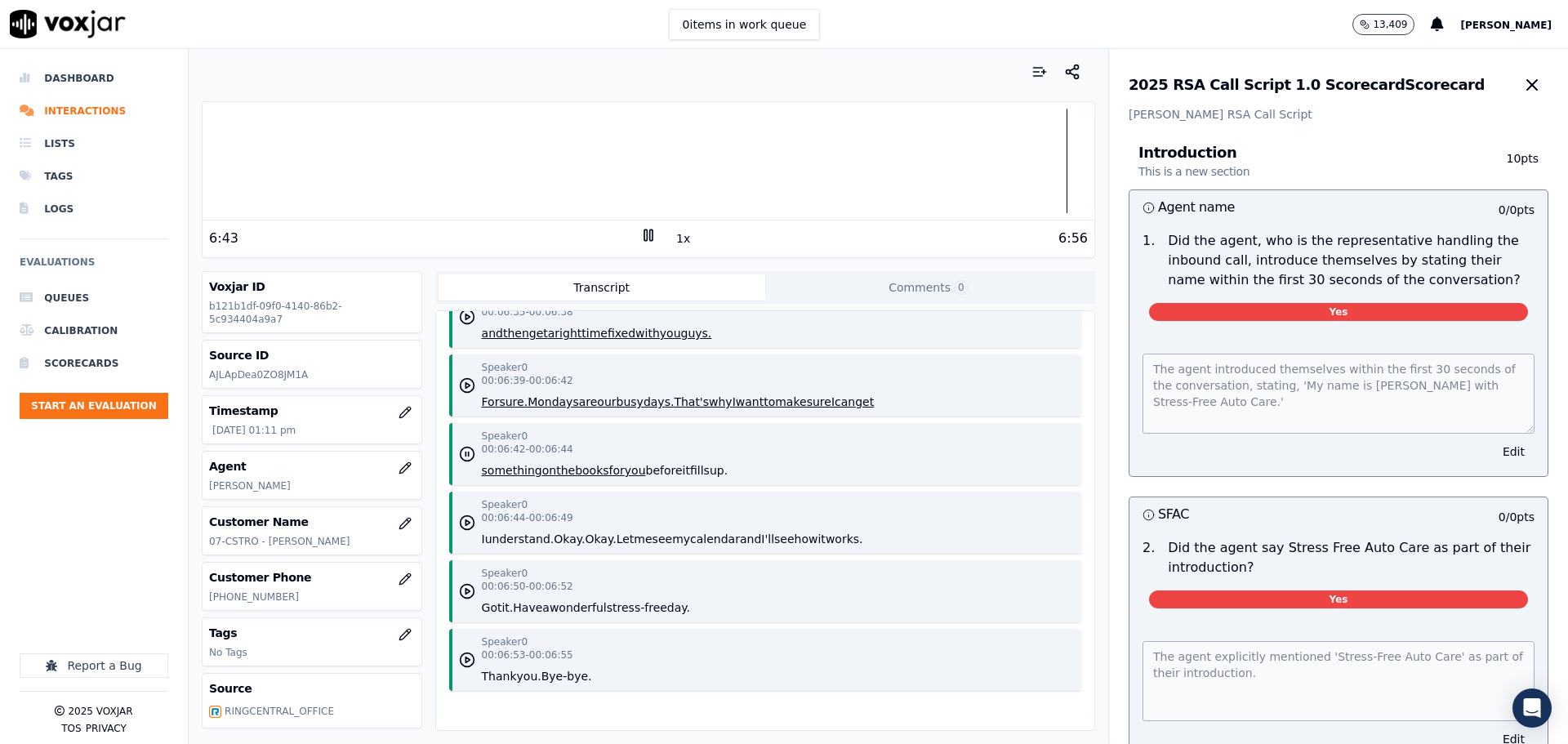
scroll to position [5656, 0]
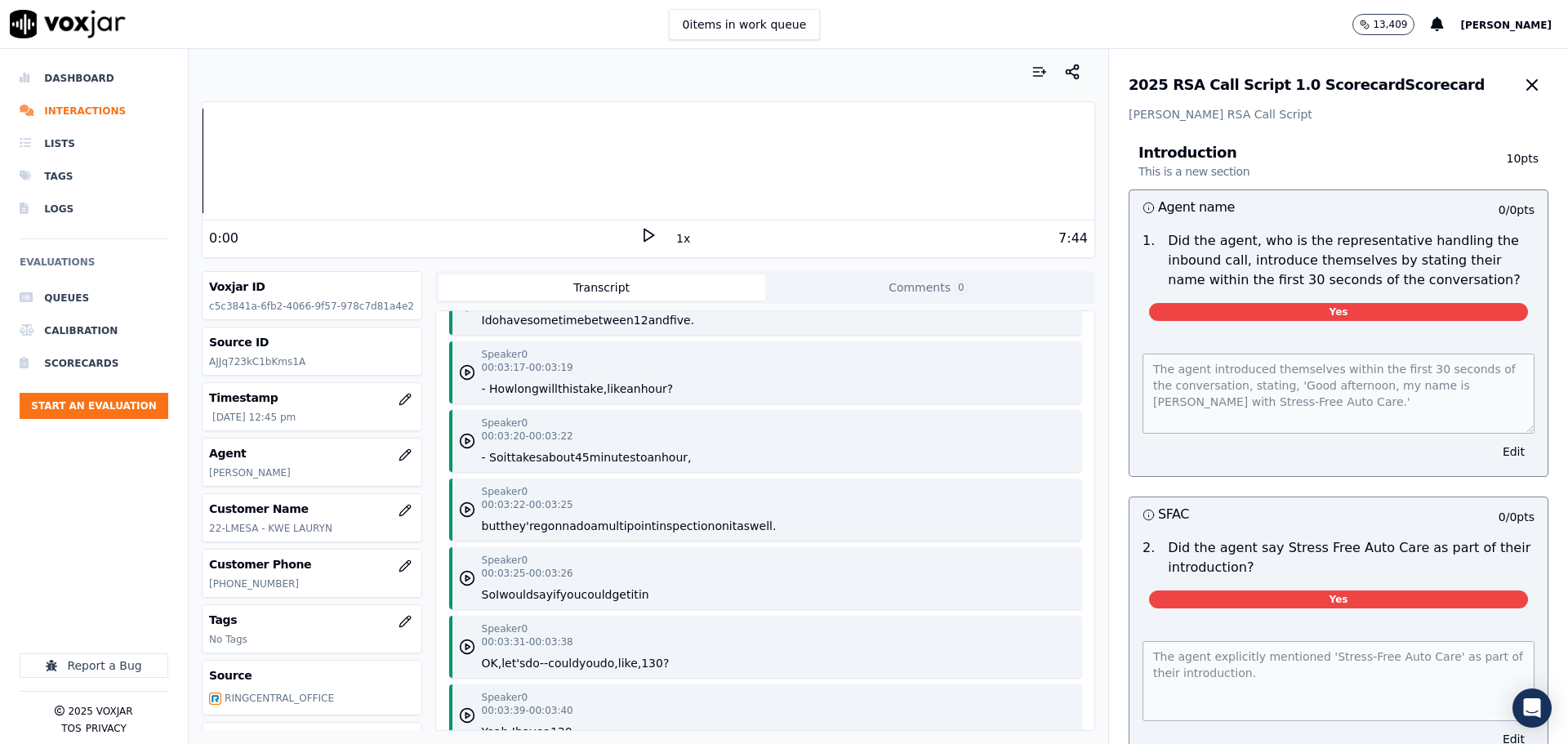
scroll to position [3267, 0]
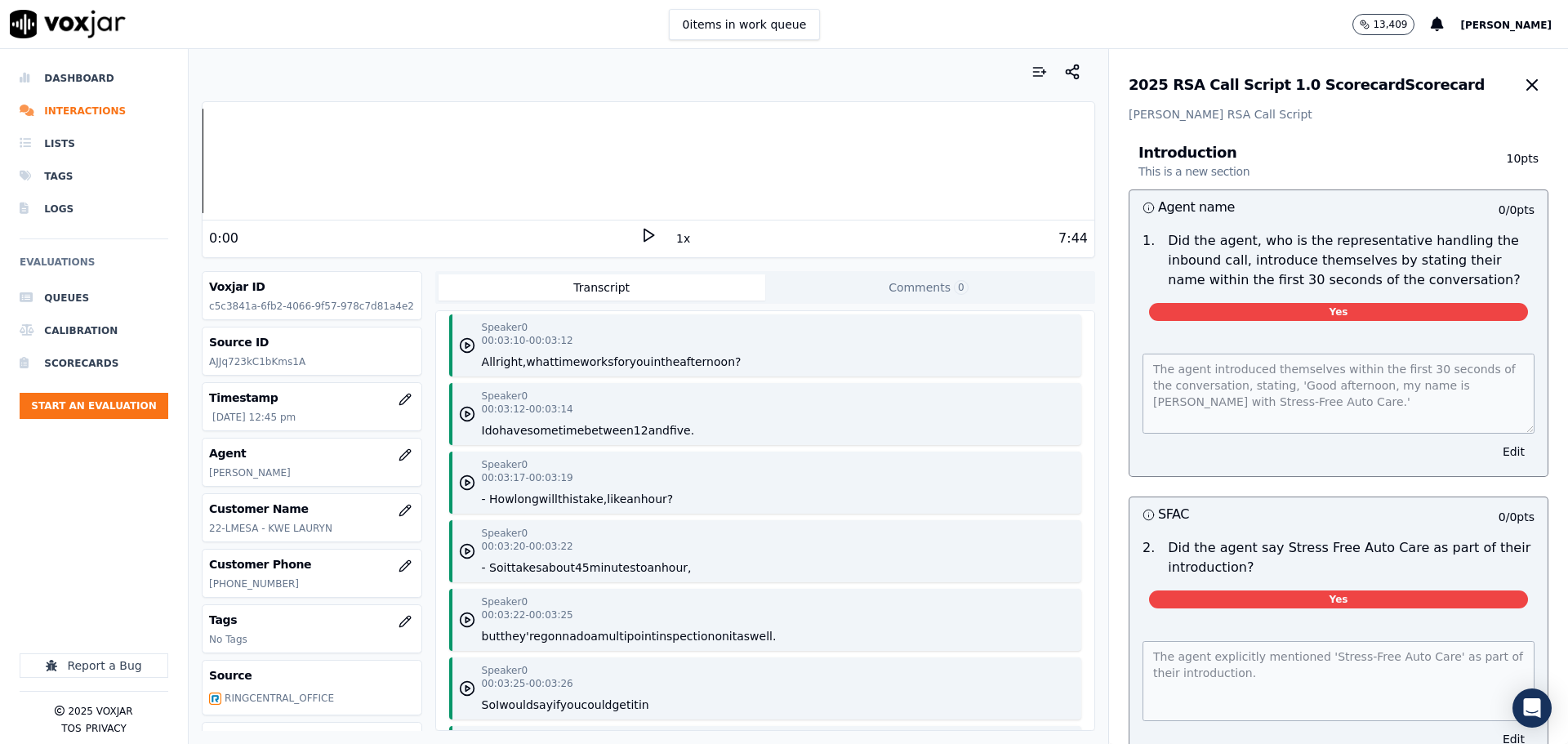
click at [640, 227] on icon at bounding box center [648, 234] width 16 height 16
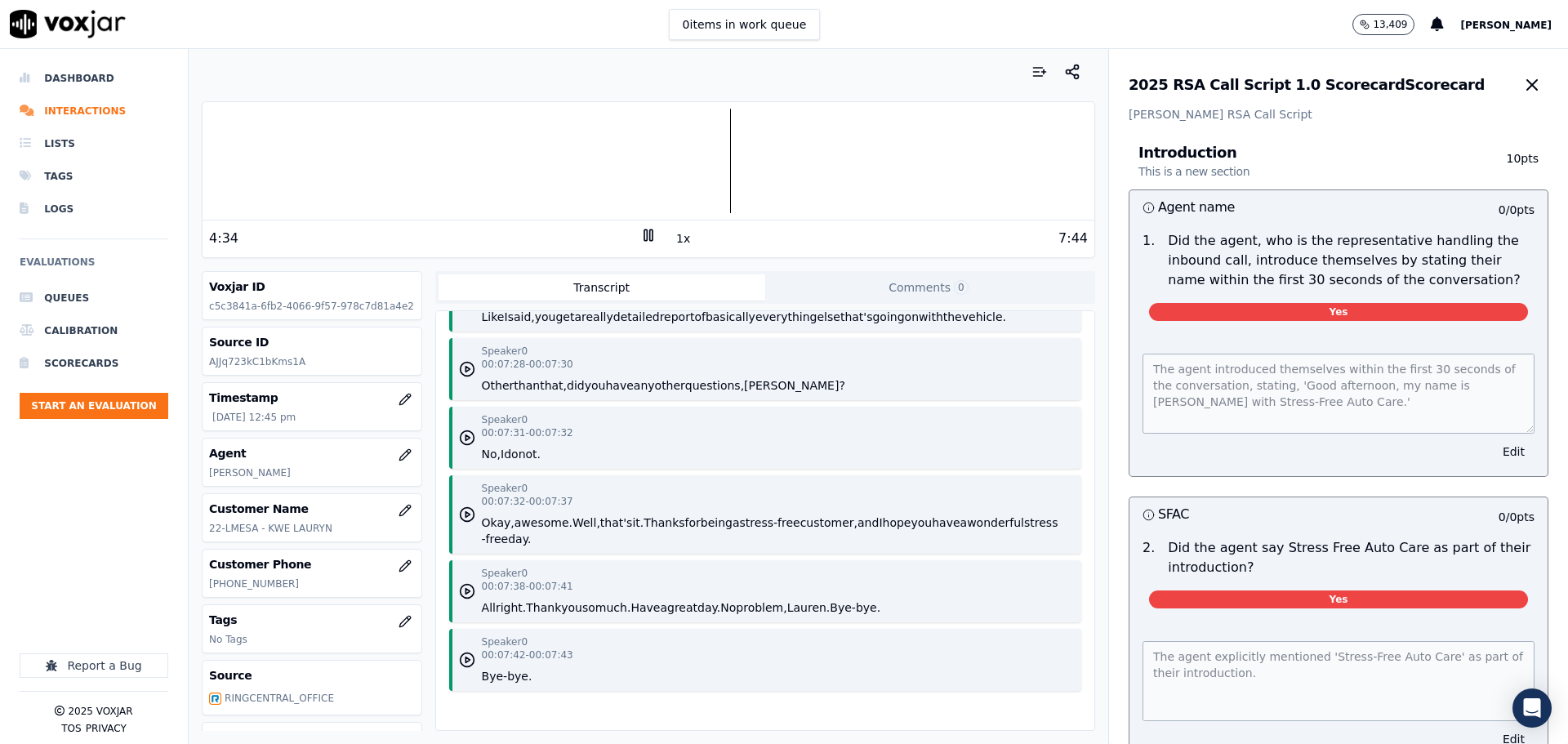
scroll to position [7695, 0]
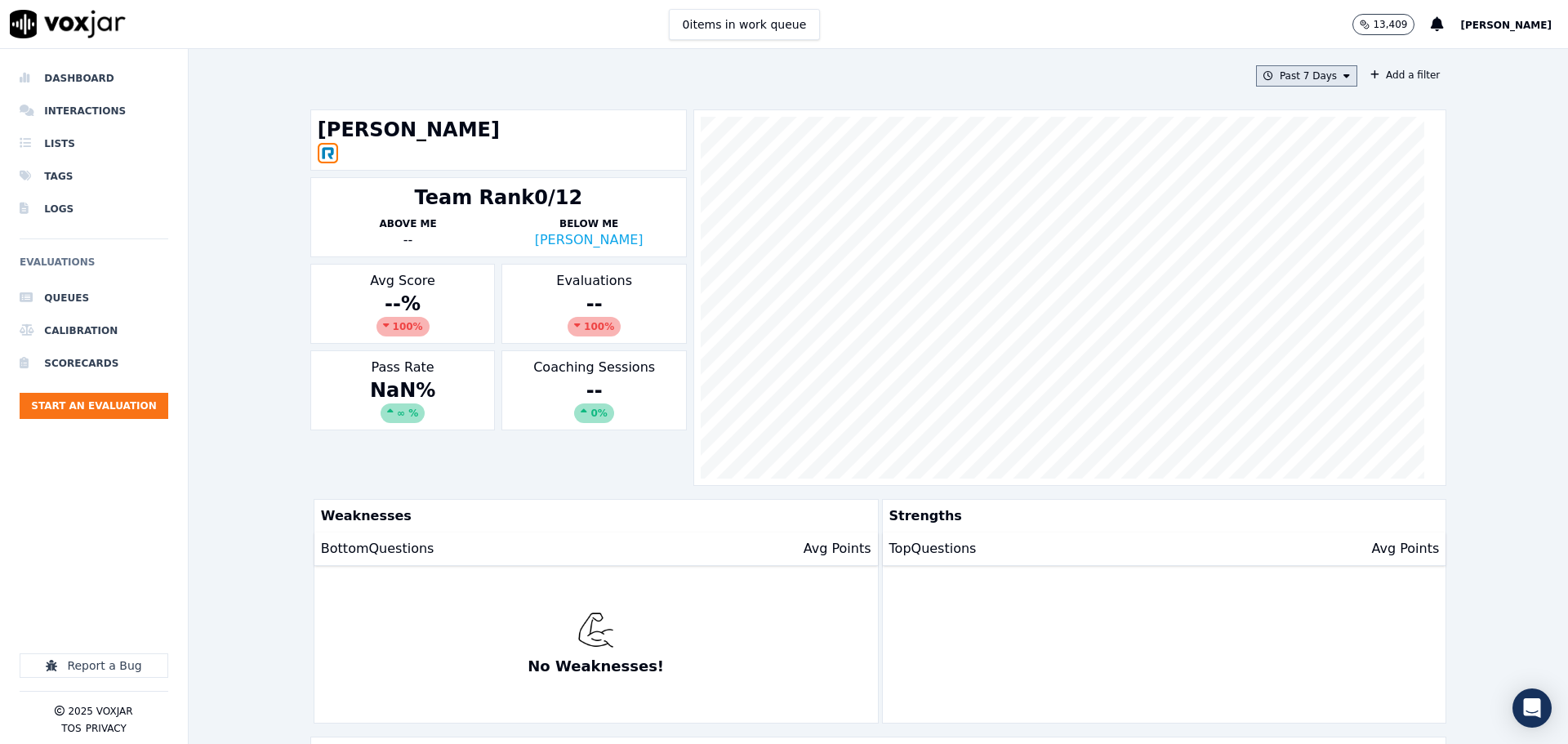
click at [1317, 72] on button "Past 7 Days" at bounding box center [1307, 76] width 101 height 21
click at [1282, 220] on div "This Year" at bounding box center [1304, 224] width 44 height 13
click at [1322, 277] on button "Add" at bounding box center [1333, 264] width 32 height 26
